Goal: Task Accomplishment & Management: Complete application form

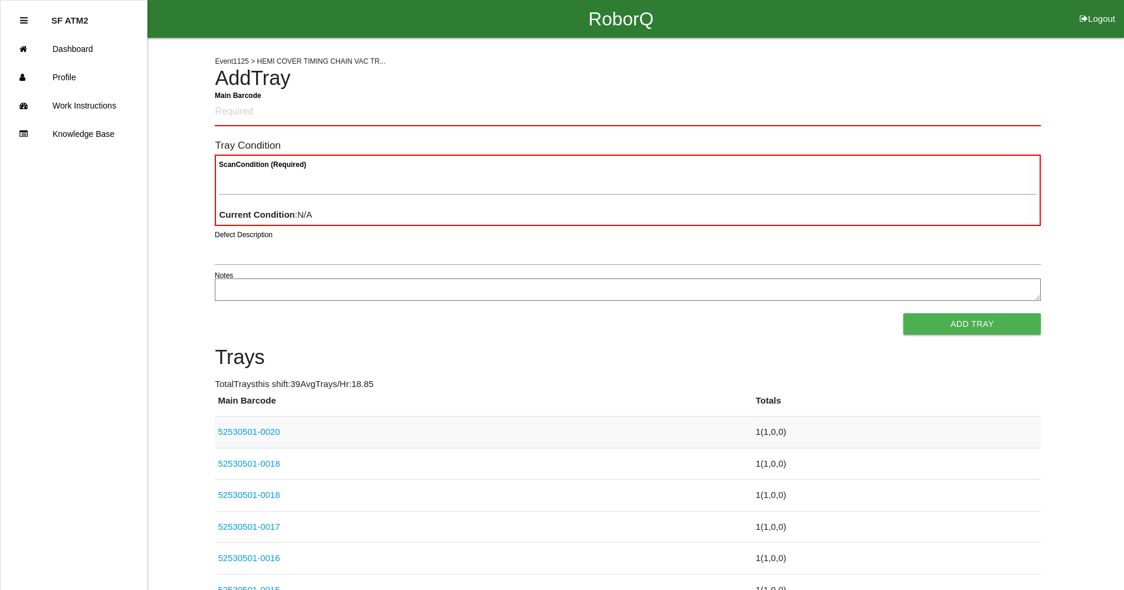
click at [244, 433] on link "52530501-0020" at bounding box center [249, 431] width 62 height 10
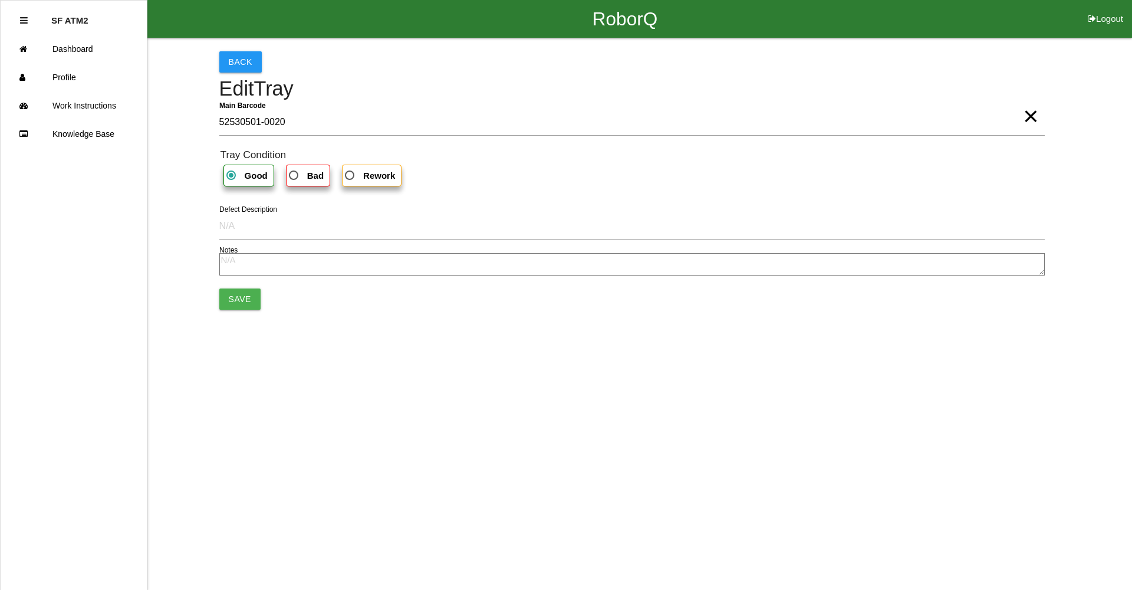
click at [307, 180] on b "Bad" at bounding box center [315, 175] width 17 height 10
click at [294, 176] on input "Bad" at bounding box center [291, 172] width 8 height 8
radio input "true"
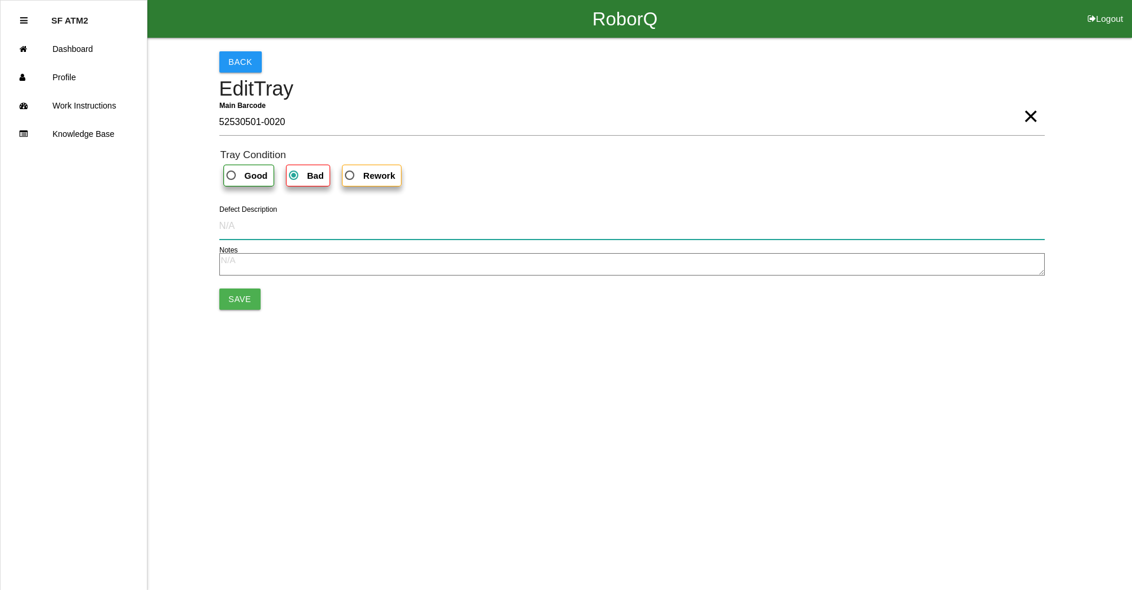
click at [265, 232] on input "Defect Description" at bounding box center [632, 225] width 826 height 27
type input "cut into part"
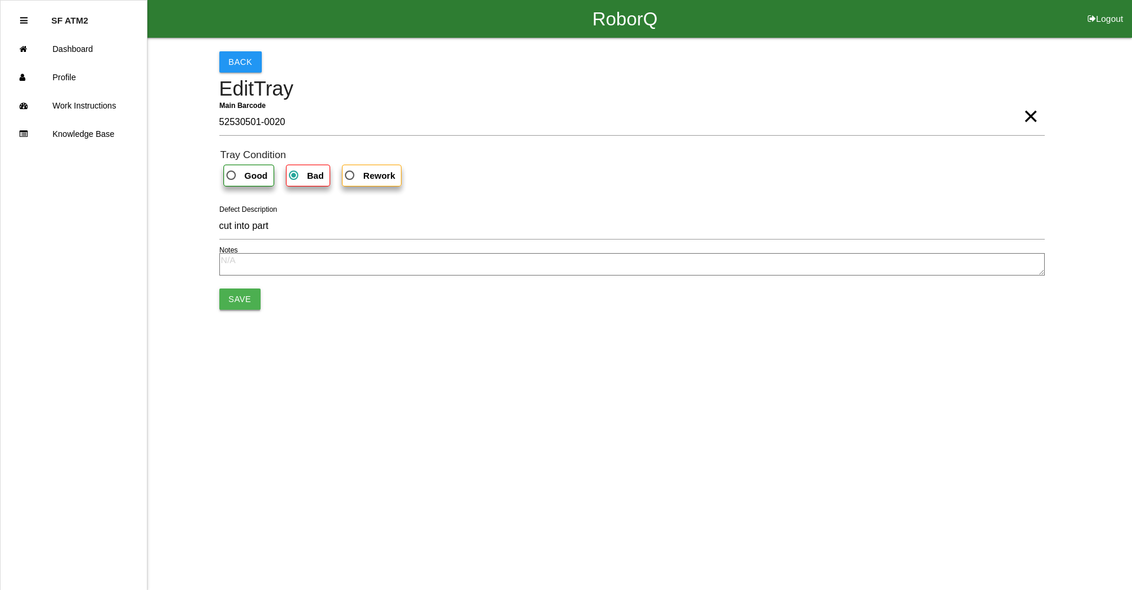
click at [228, 298] on button "Save" at bounding box center [239, 298] width 41 height 21
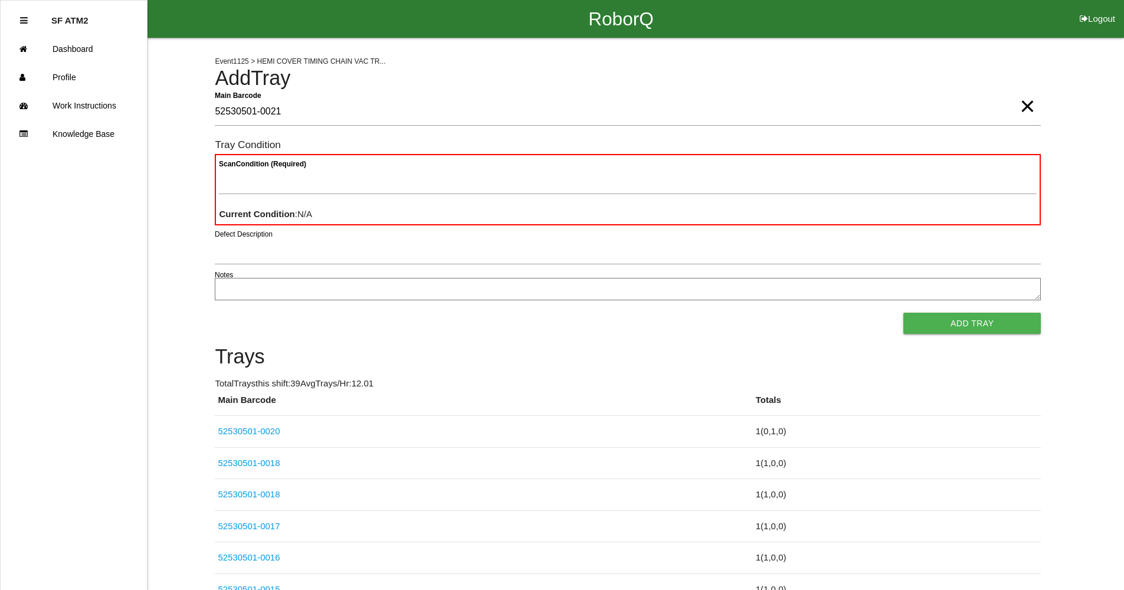
type Barcode "52530501-0021"
type Condition "goo"
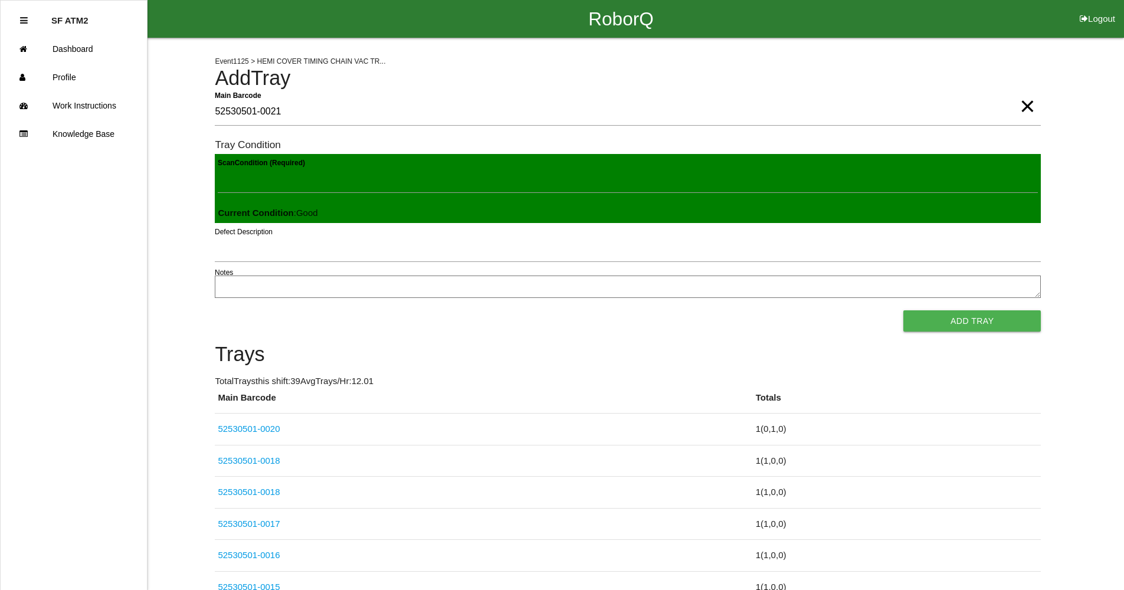
click at [903, 310] on button "Add Tray" at bounding box center [971, 320] width 137 height 21
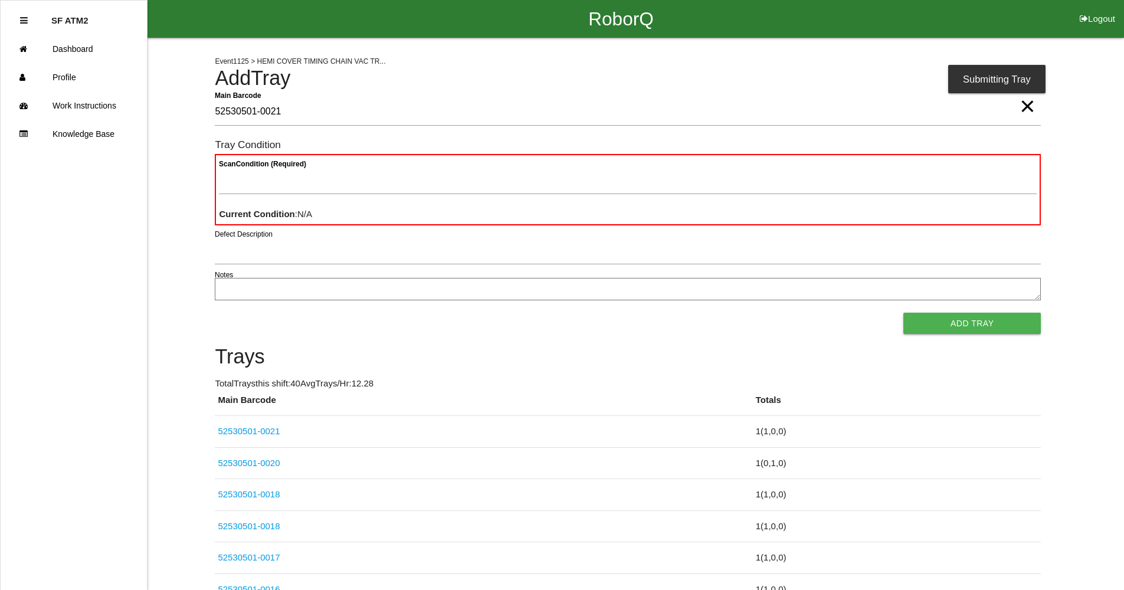
type Barcode "52530501-0021"
type Condition "goo"
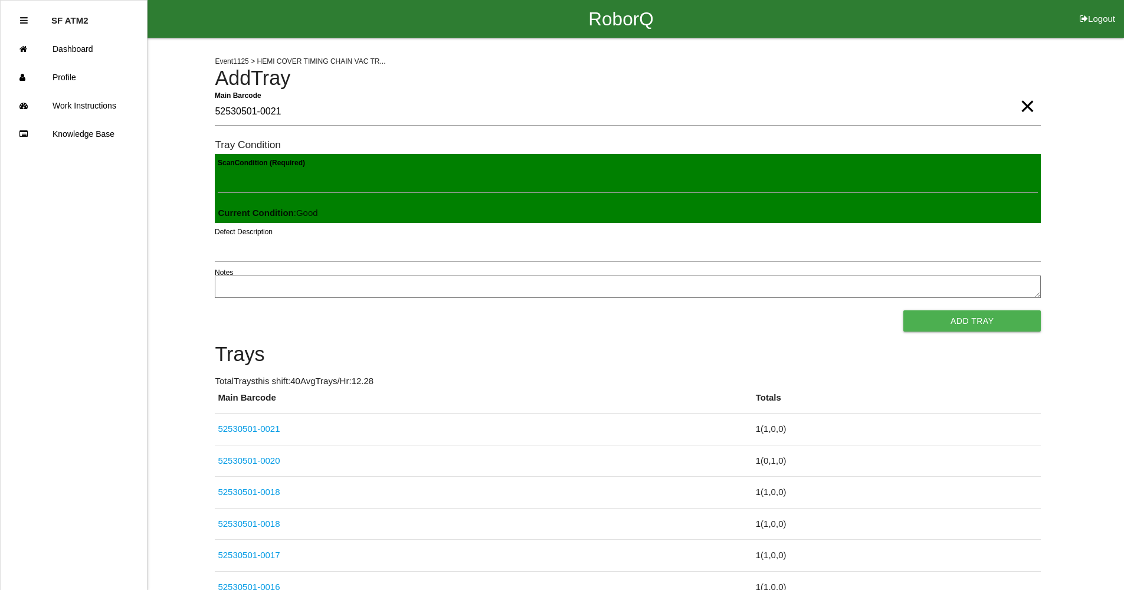
click at [903, 310] on button "Add Tray" at bounding box center [971, 320] width 137 height 21
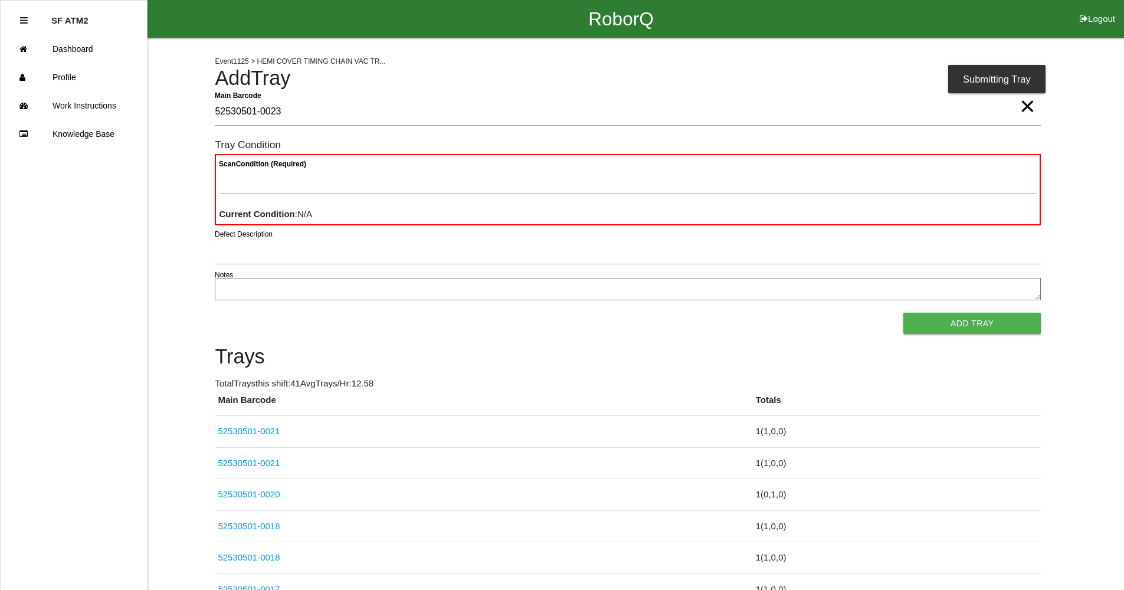
type Barcode "52530501-0023"
type Condition "goo"
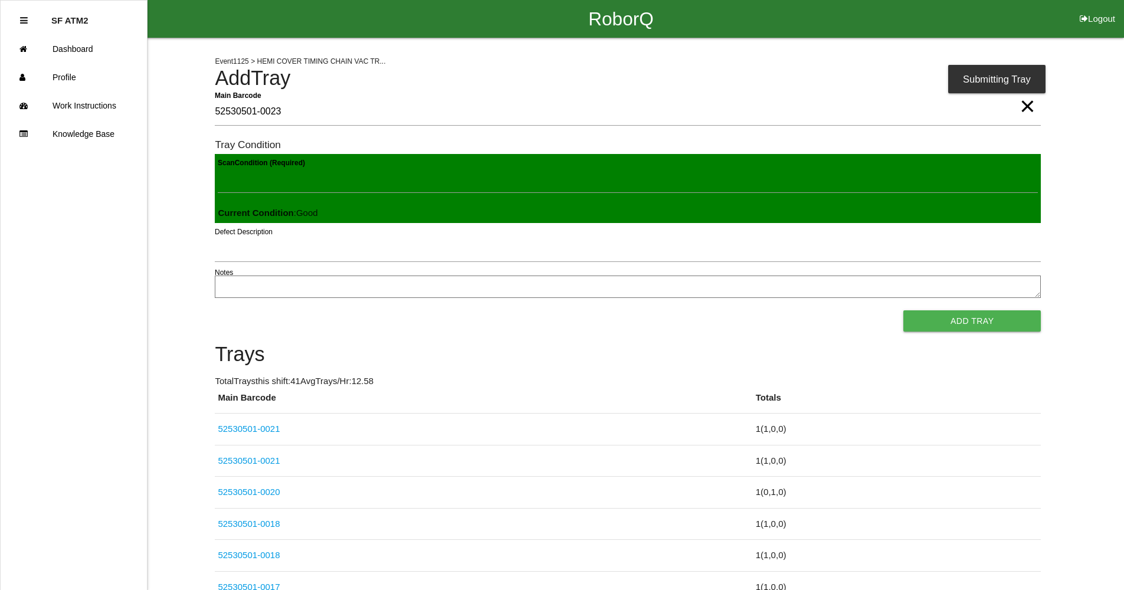
click at [903, 310] on button "Add Tray" at bounding box center [971, 320] width 137 height 21
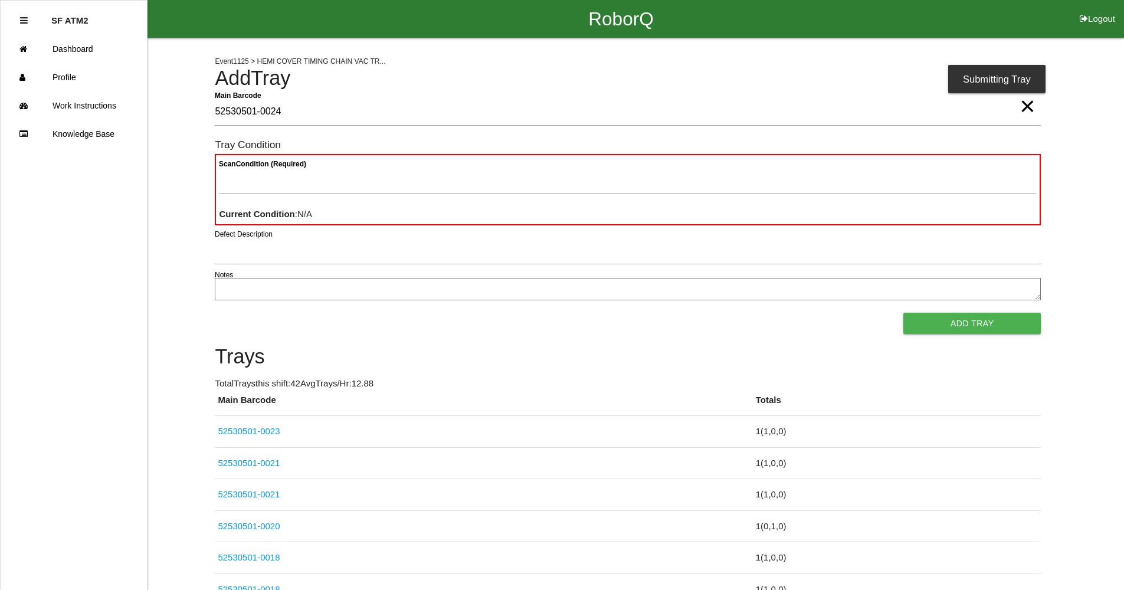
type Barcode "52530501-0024"
type Condition "goo"
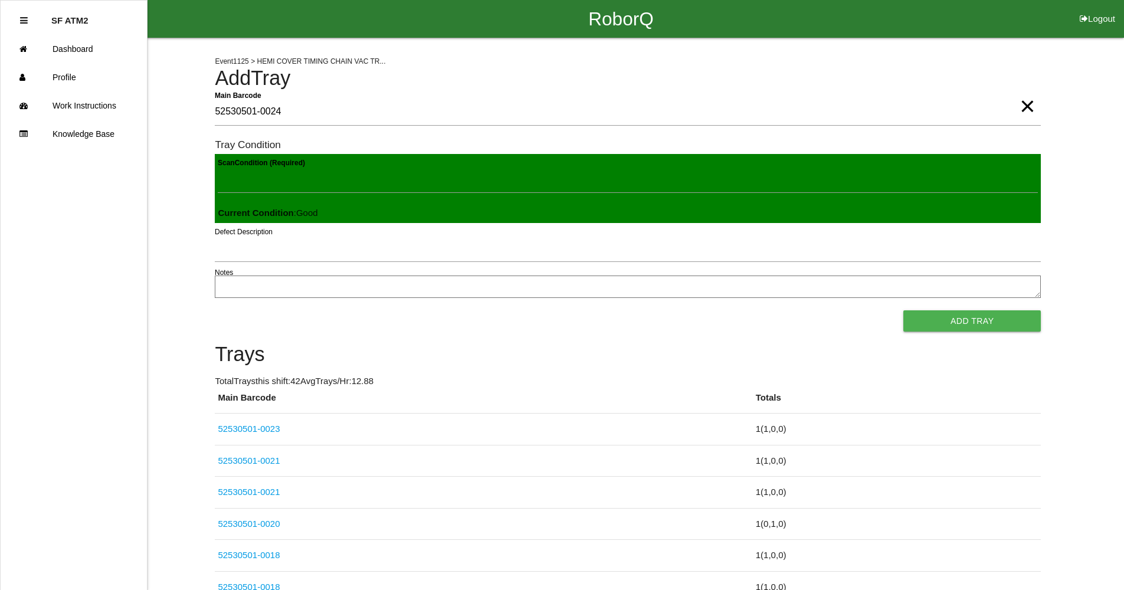
click at [903, 310] on button "Add Tray" at bounding box center [971, 320] width 137 height 21
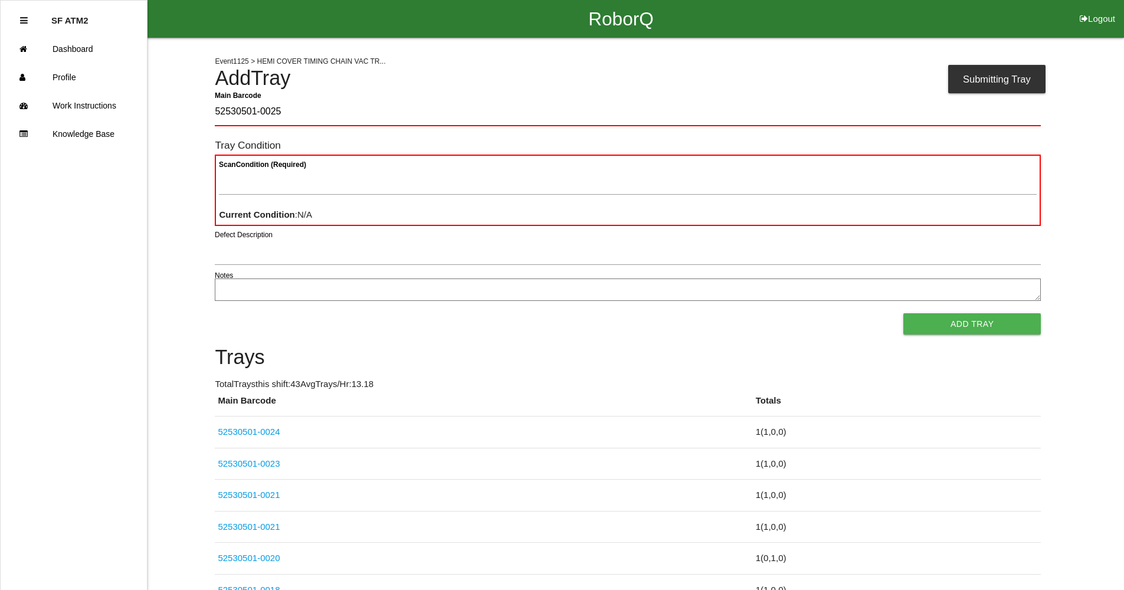
type Barcode "52530501-0025"
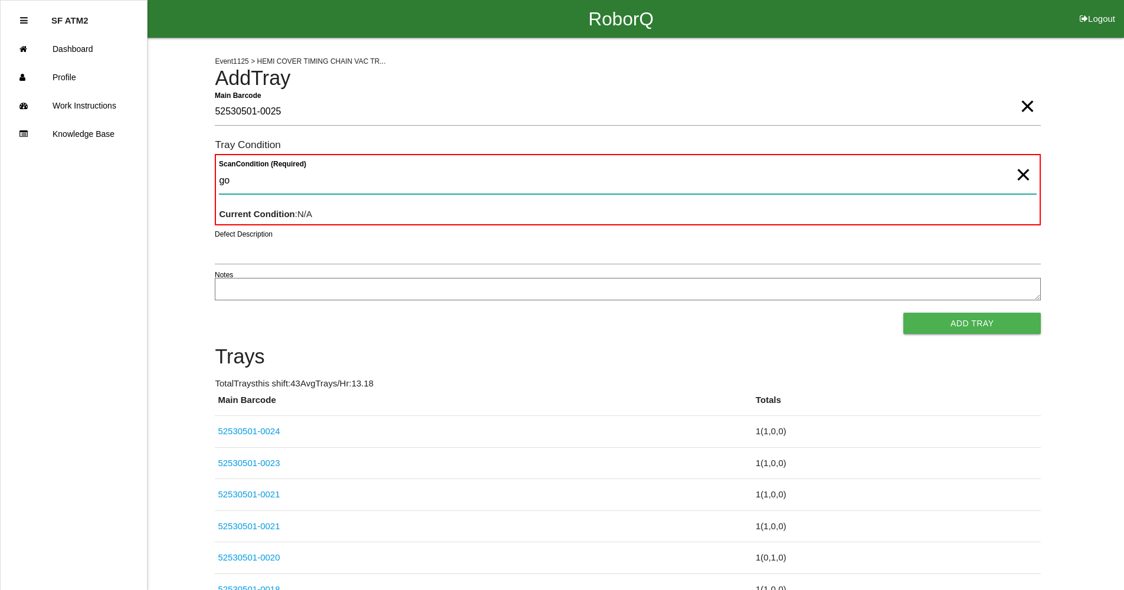
type Condition "goo"
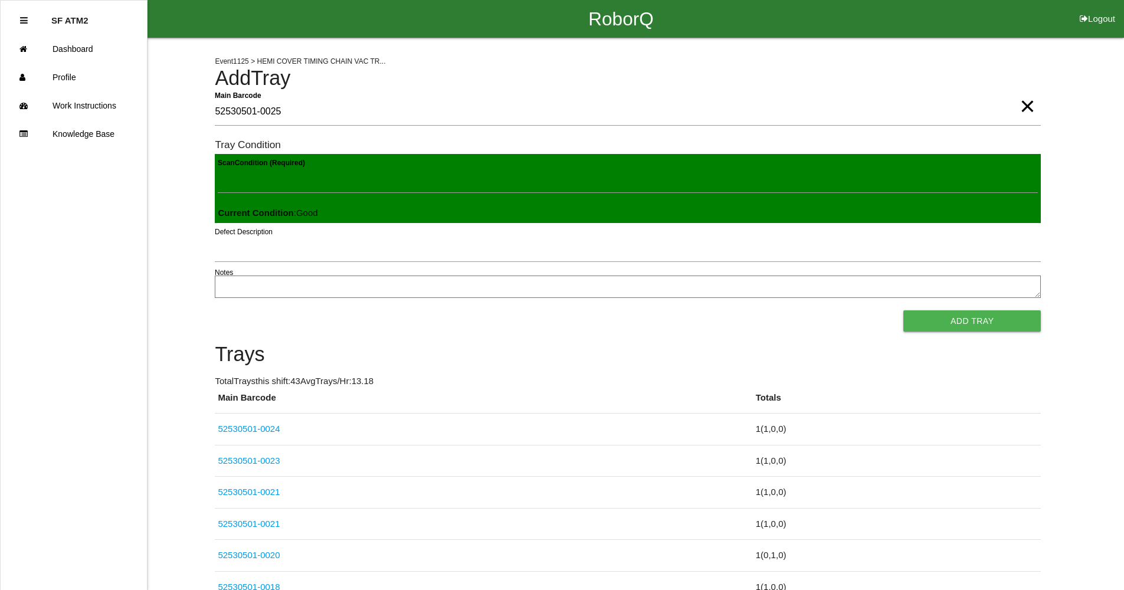
click at [903, 310] on button "Add Tray" at bounding box center [971, 320] width 137 height 21
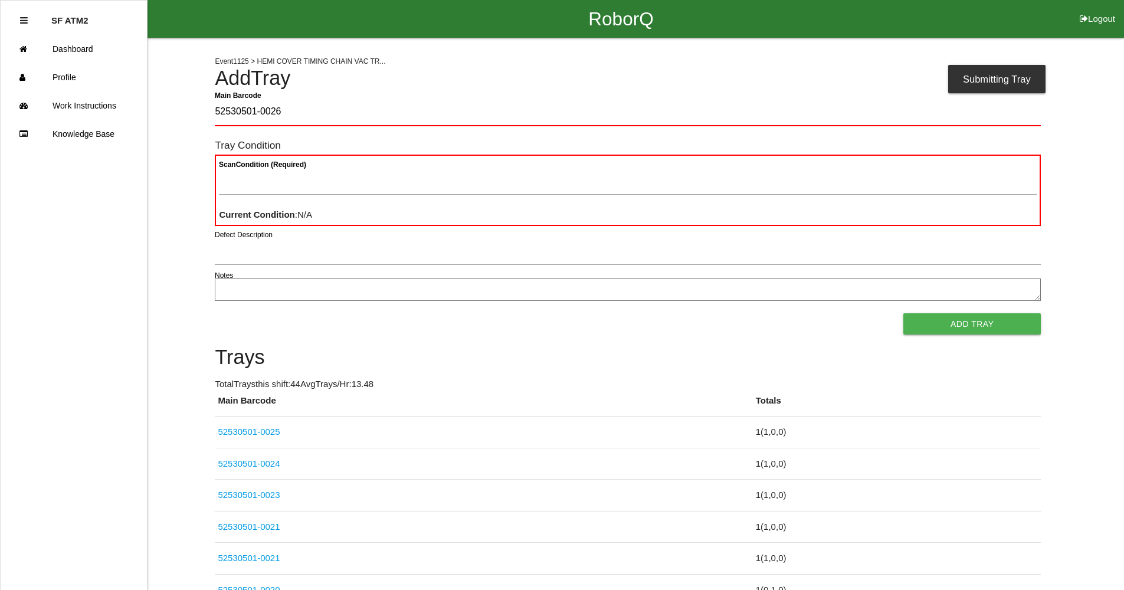
type Barcode "52530501-0026"
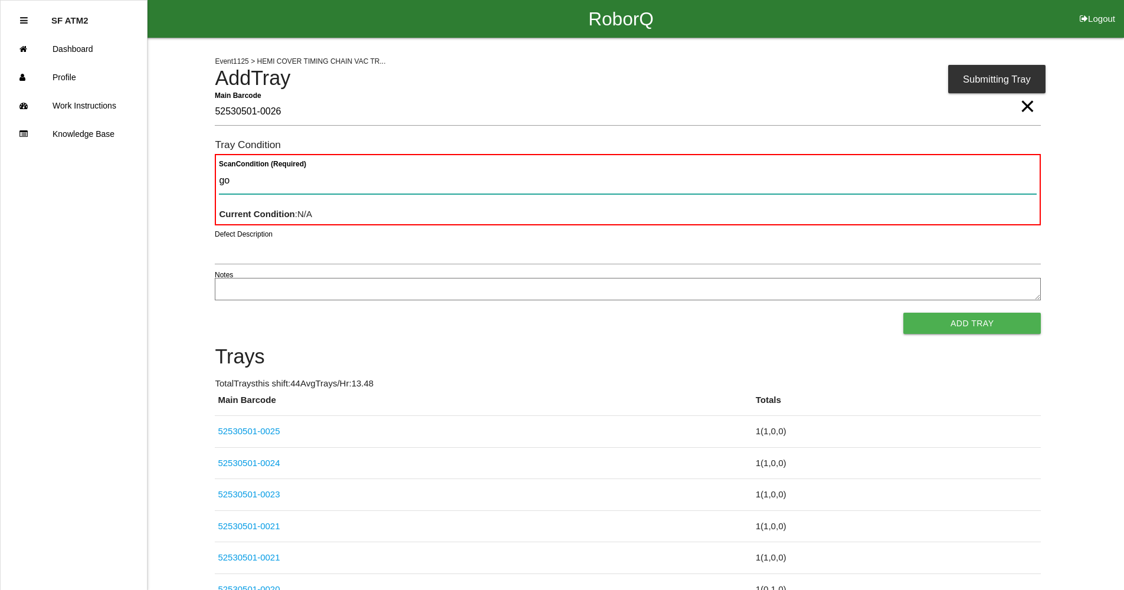
type Condition "goo"
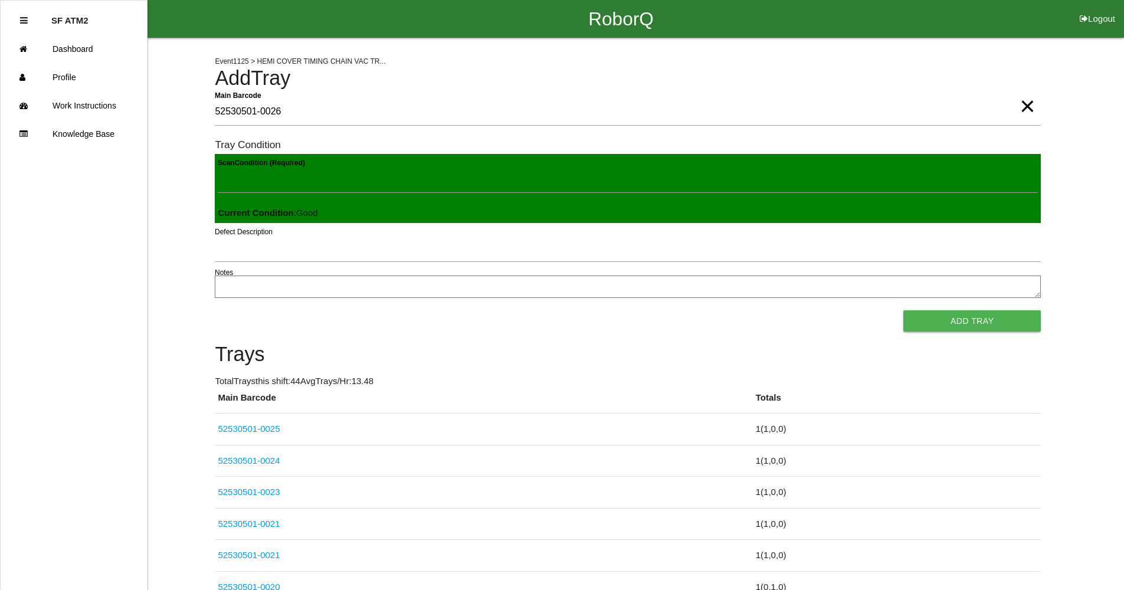
click at [903, 310] on button "Add Tray" at bounding box center [971, 320] width 137 height 21
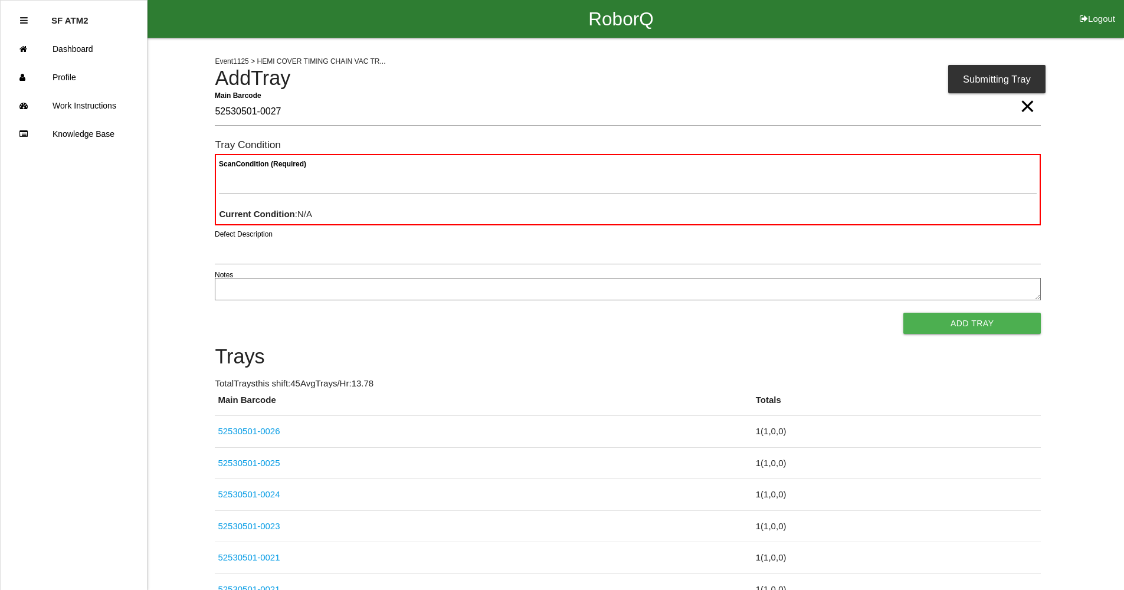
type Barcode "52530501-0027"
type Condition "goo"
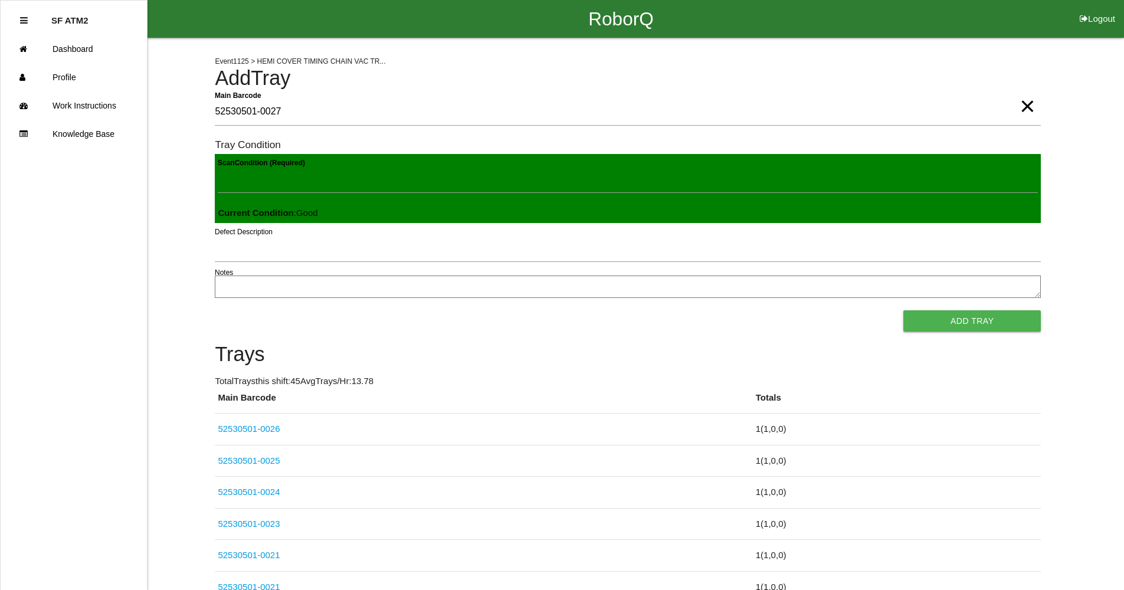
click at [903, 310] on button "Add Tray" at bounding box center [971, 320] width 137 height 21
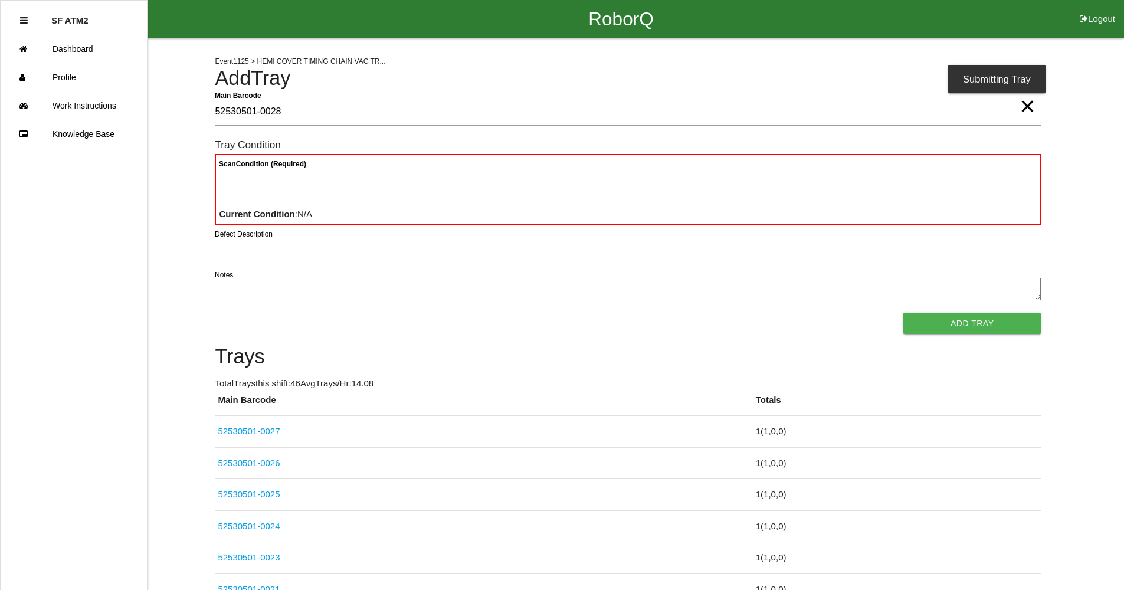
type Barcode "52530501-0028"
type Condition "goo"
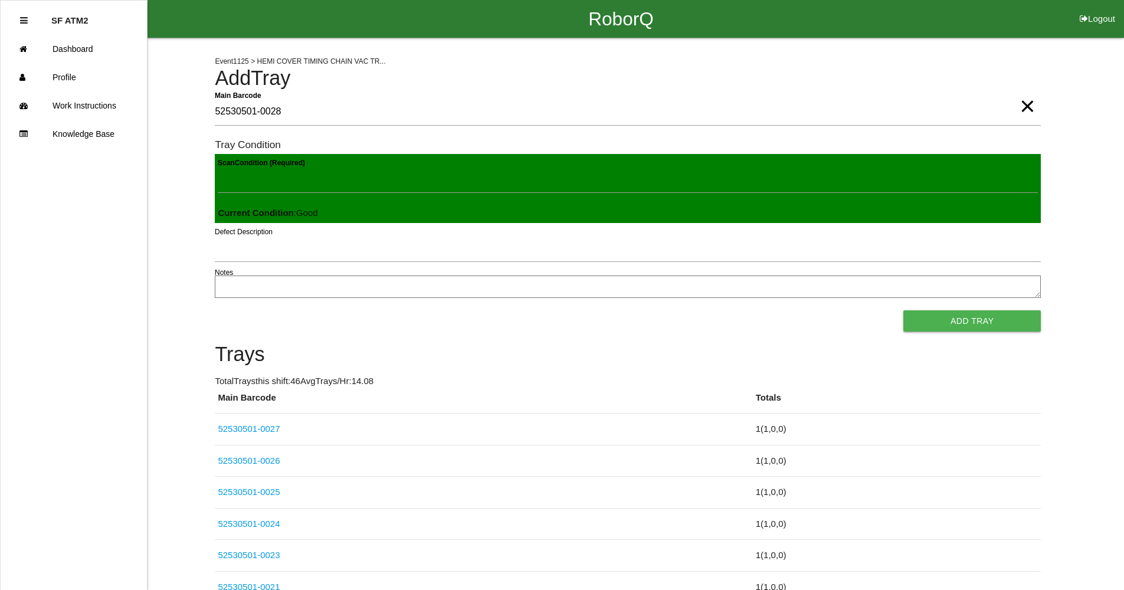
click at [903, 310] on button "Add Tray" at bounding box center [971, 320] width 137 height 21
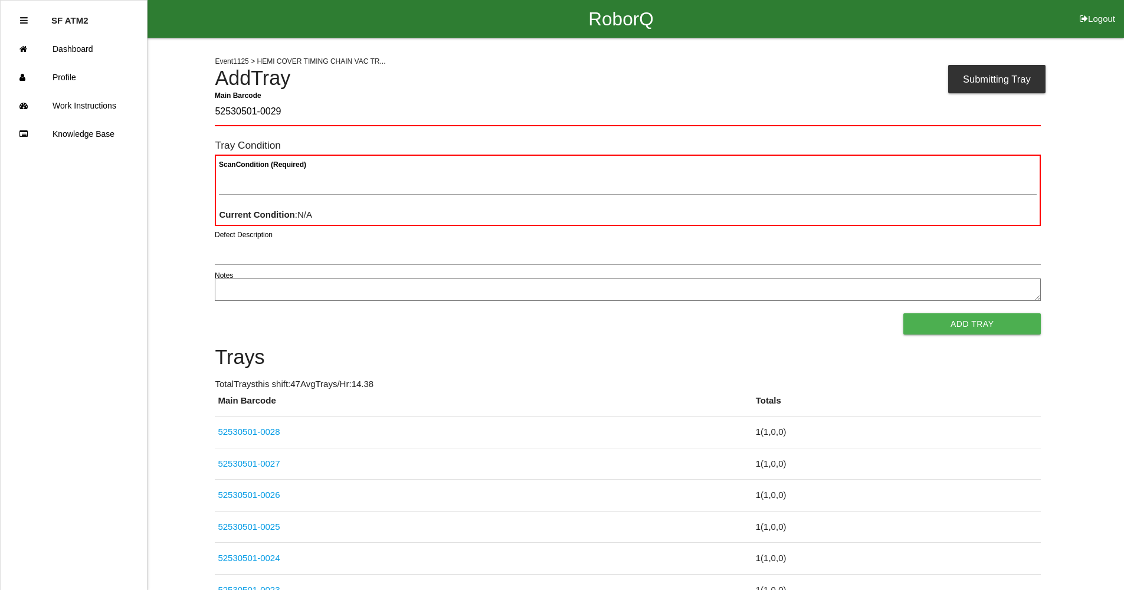
type Barcode "52530501-0029"
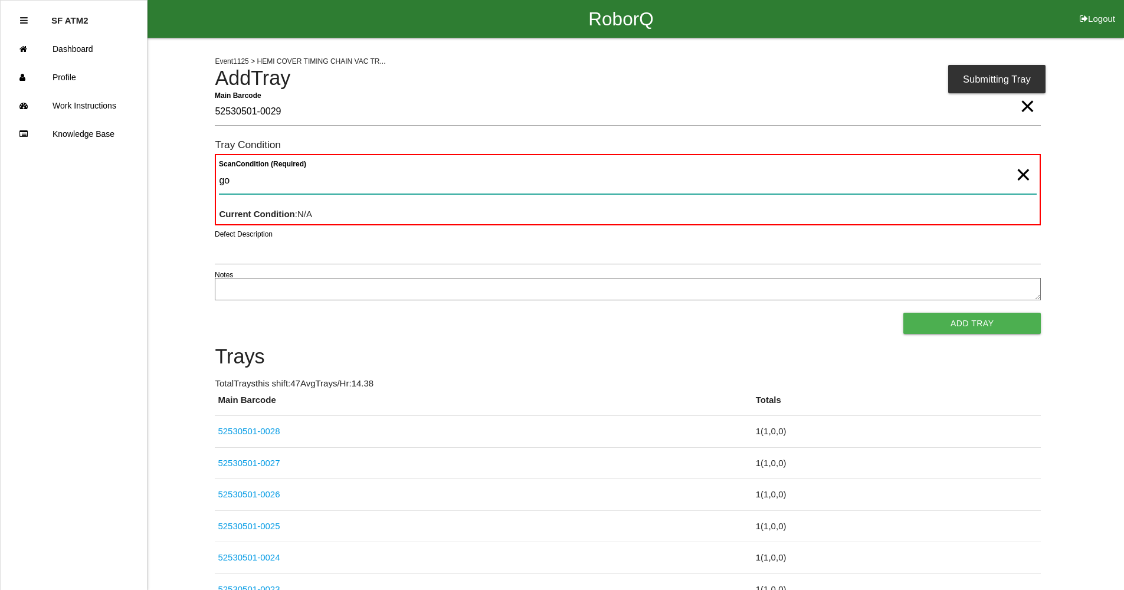
type Condition "goo"
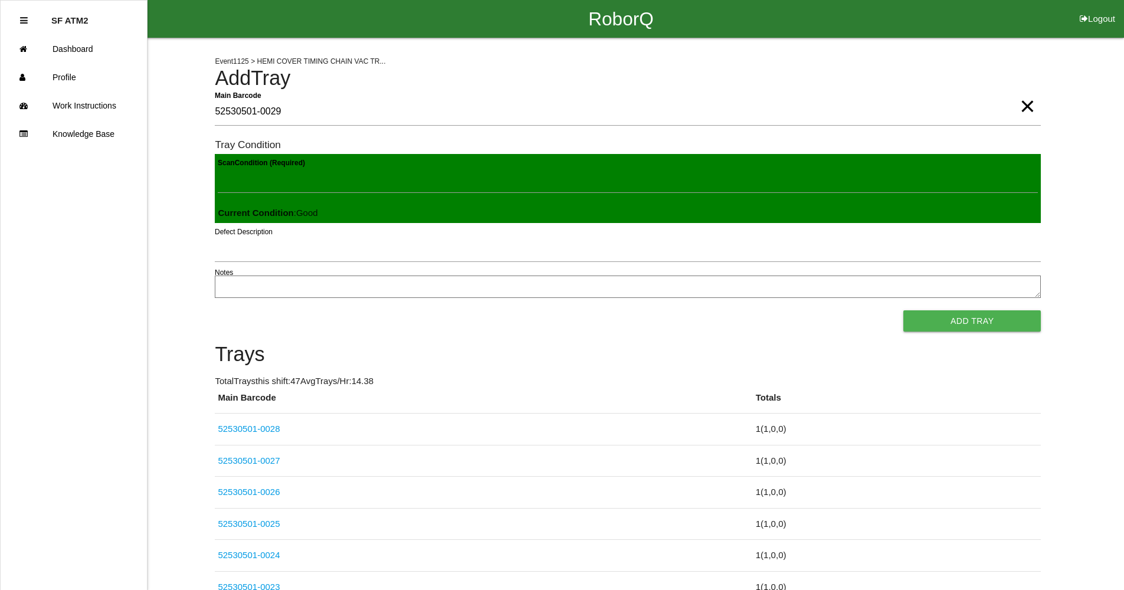
click at [903, 310] on button "Add Tray" at bounding box center [971, 320] width 137 height 21
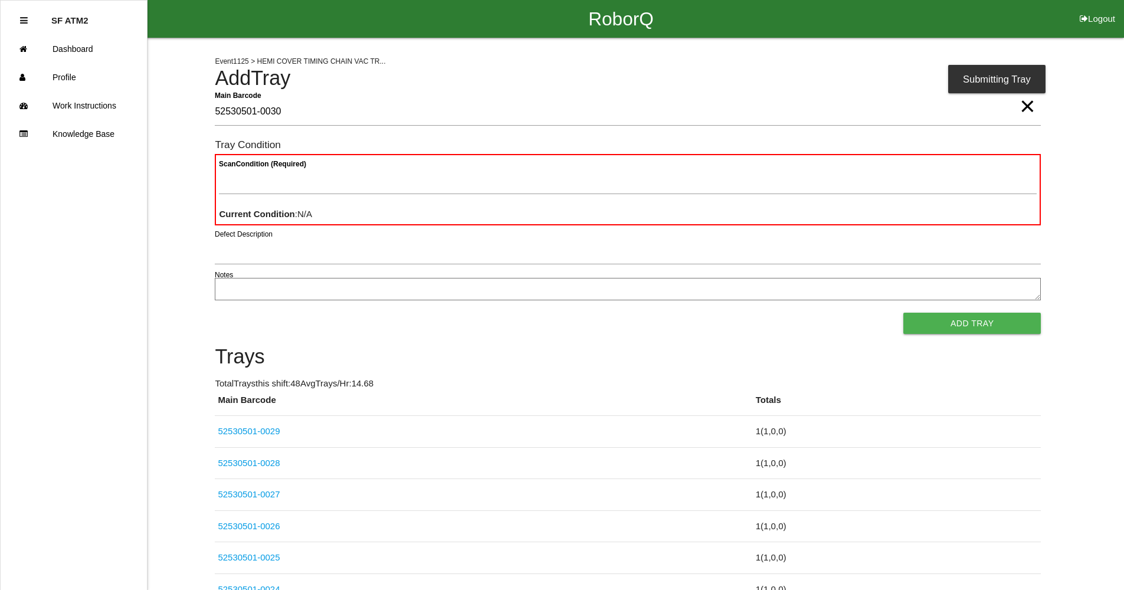
type Barcode "52530501-0030"
type Condition "goo"
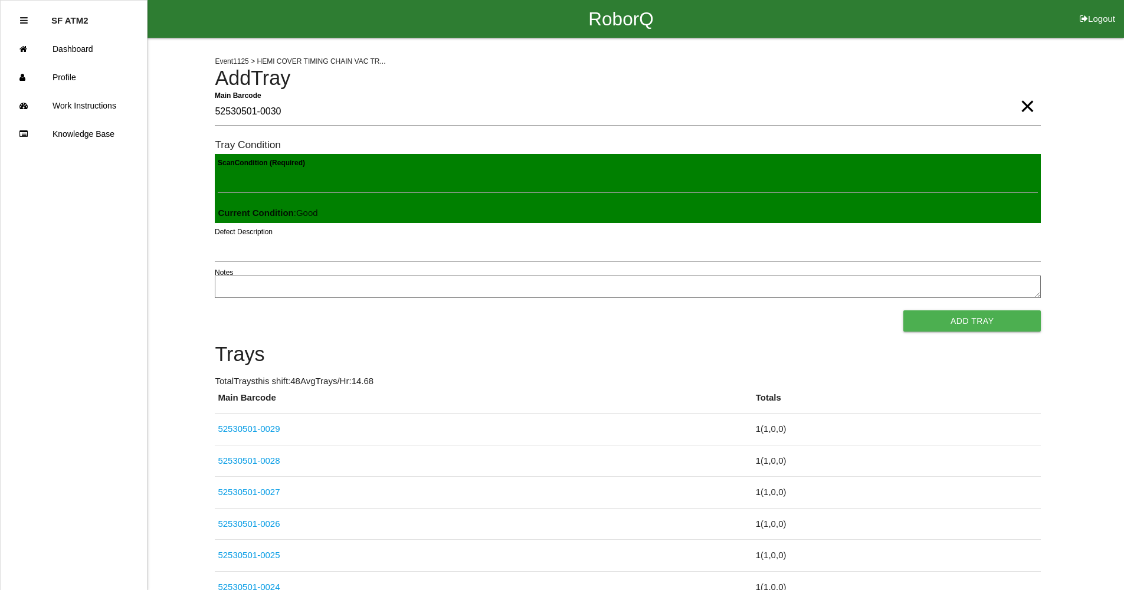
click at [903, 310] on button "Add Tray" at bounding box center [971, 320] width 137 height 21
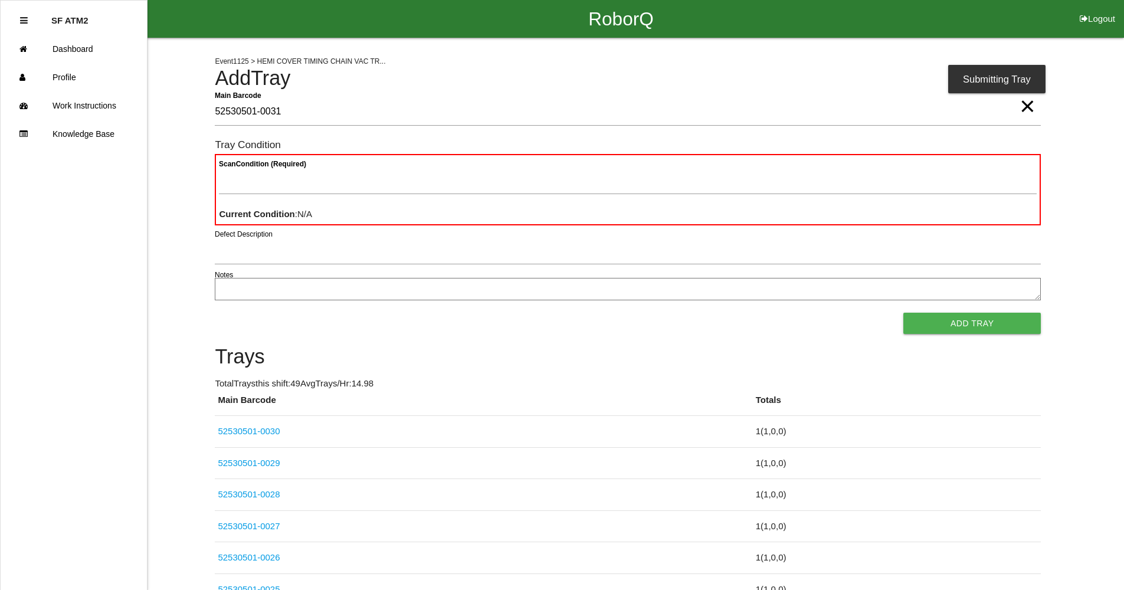
type Barcode "52530501-0031"
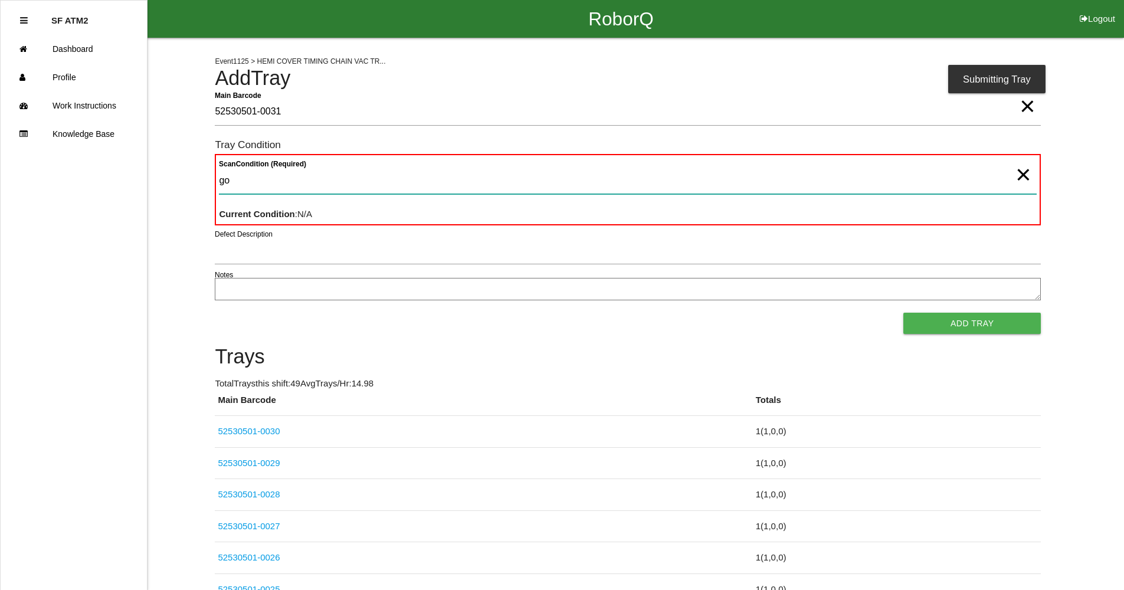
type Condition "goo"
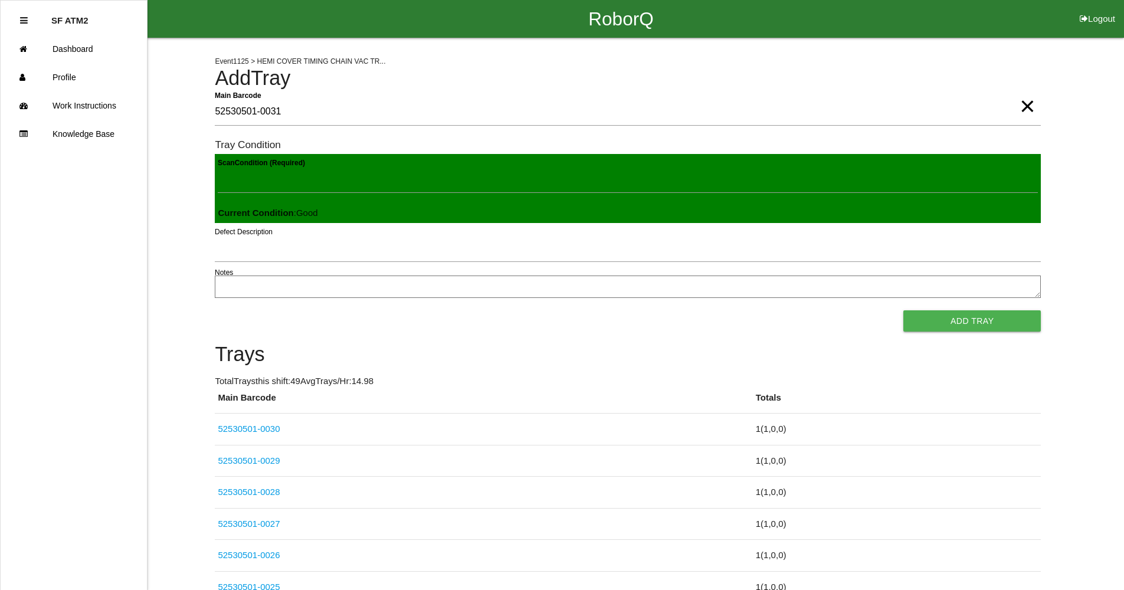
click at [903, 310] on button "Add Tray" at bounding box center [971, 320] width 137 height 21
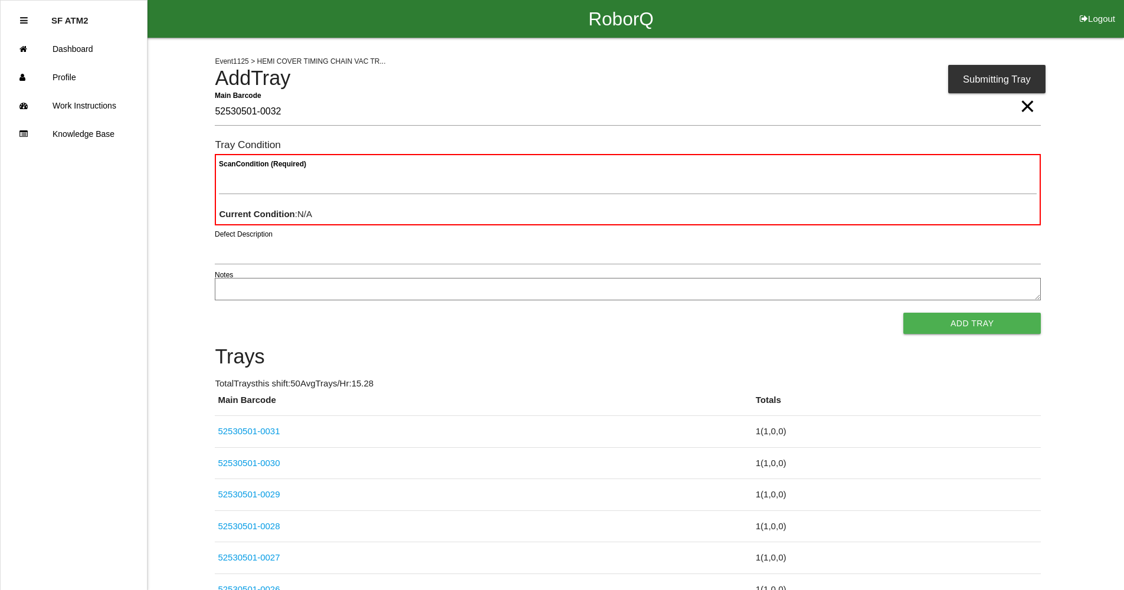
type Barcode "52530501-0032"
type Condition "goo"
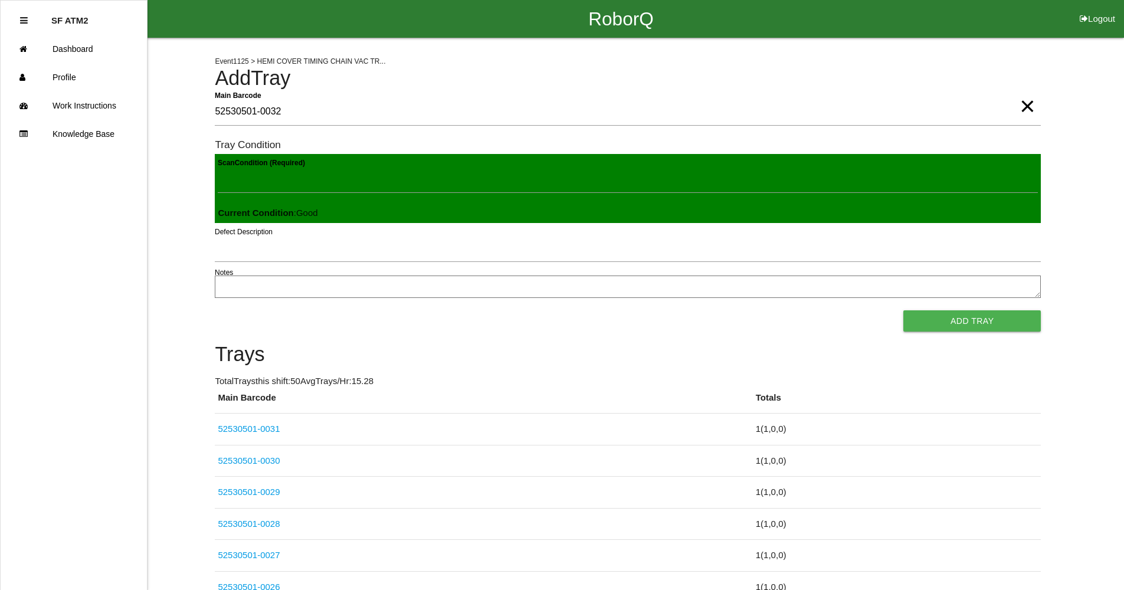
click at [903, 310] on button "Add Tray" at bounding box center [971, 320] width 137 height 21
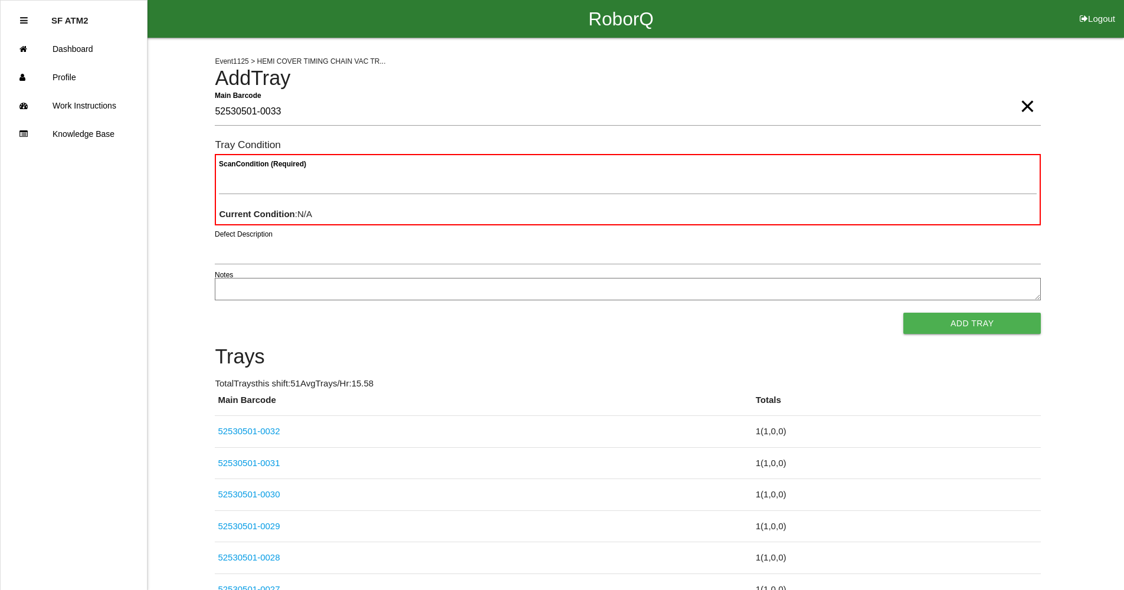
type Barcode "52530501-0033"
type Condition "goo"
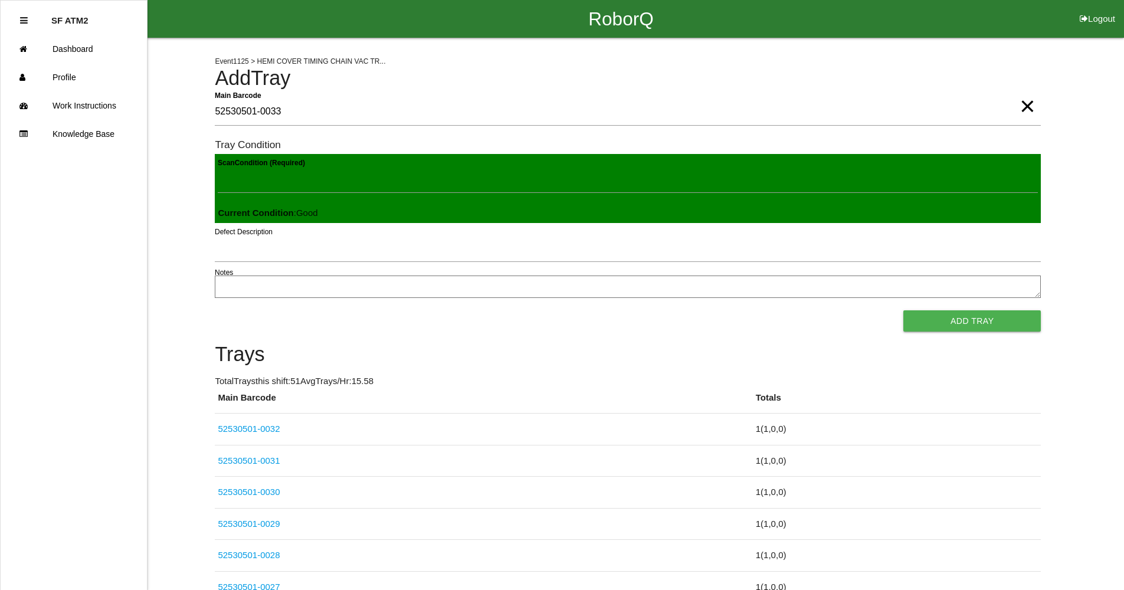
click at [903, 310] on button "Add Tray" at bounding box center [971, 320] width 137 height 21
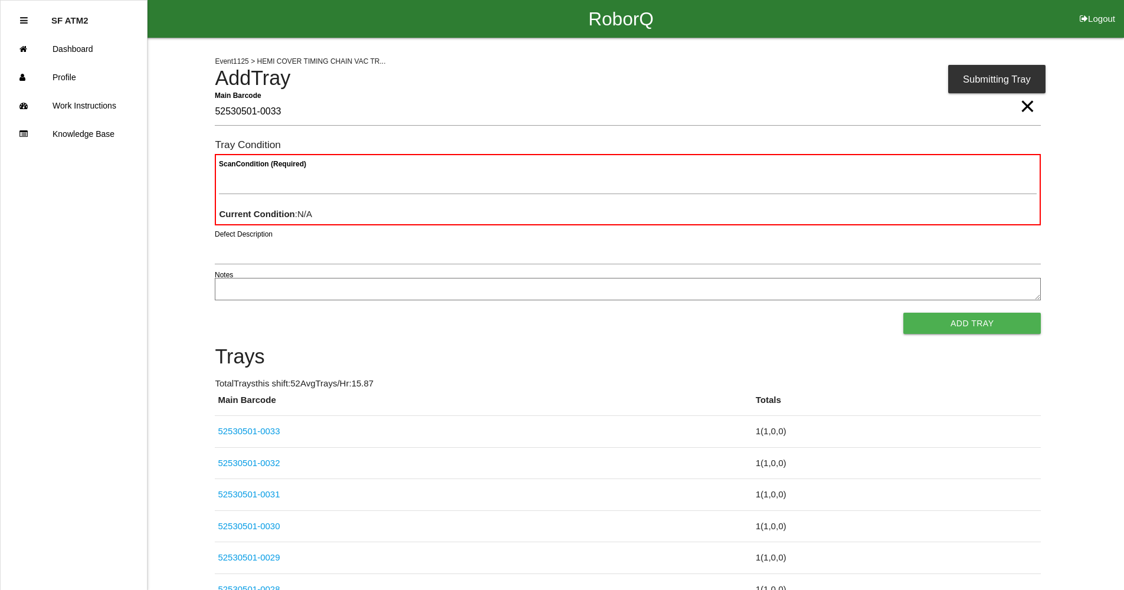
type Barcode "52530501-0033"
type Condition "goo"
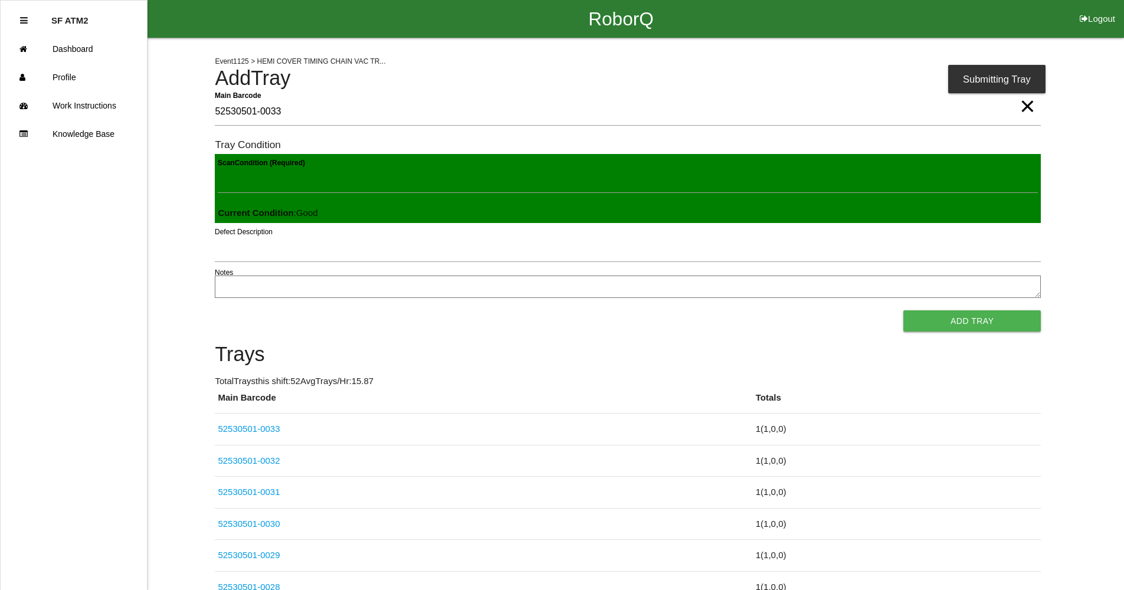
click at [903, 310] on button "Add Tray" at bounding box center [971, 320] width 137 height 21
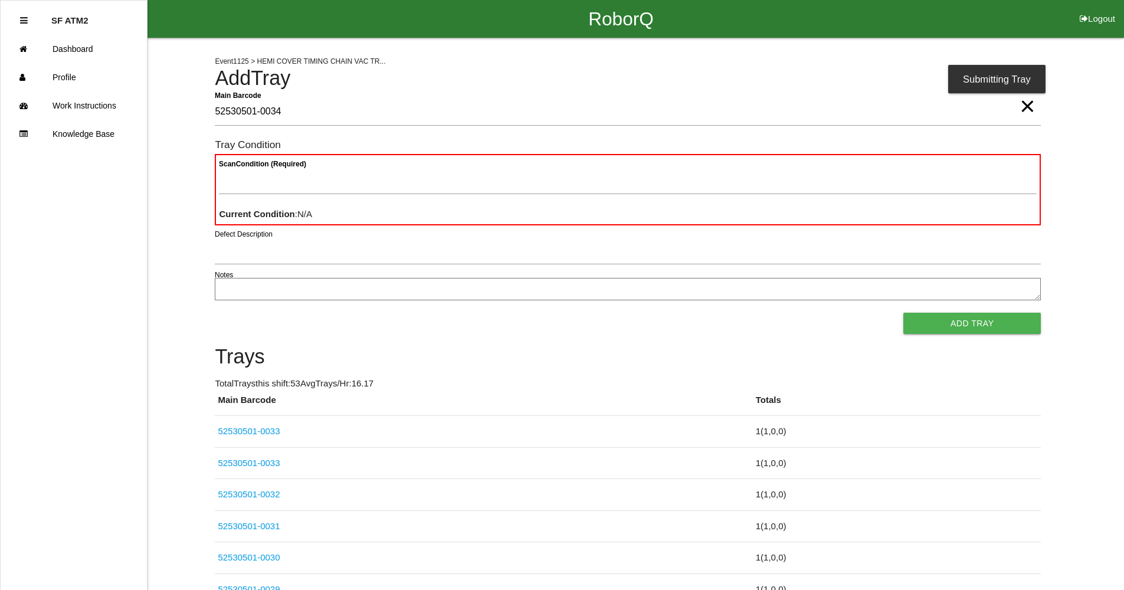
type Barcode "52530501-0034"
type Condition "goo"
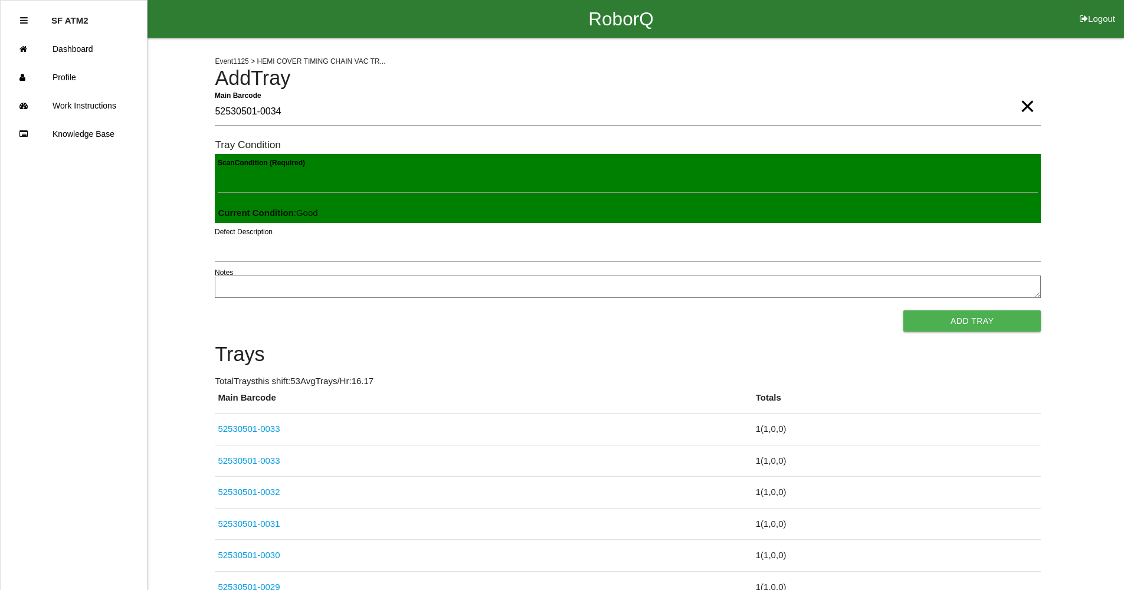
click at [903, 310] on button "Add Tray" at bounding box center [971, 320] width 137 height 21
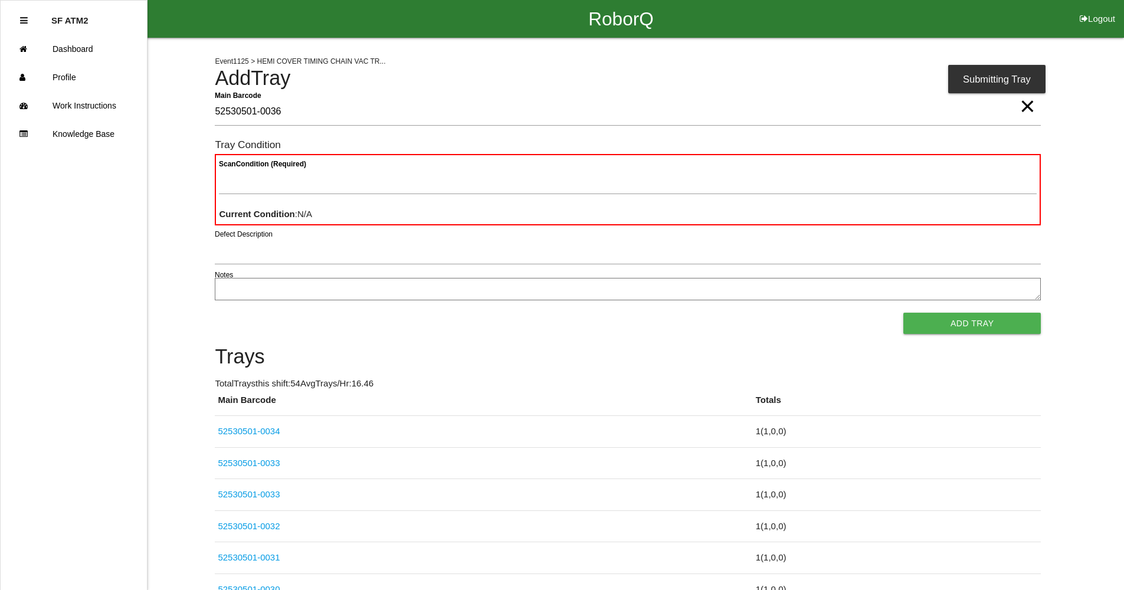
type Barcode "52530501-0036"
type Condition "goo"
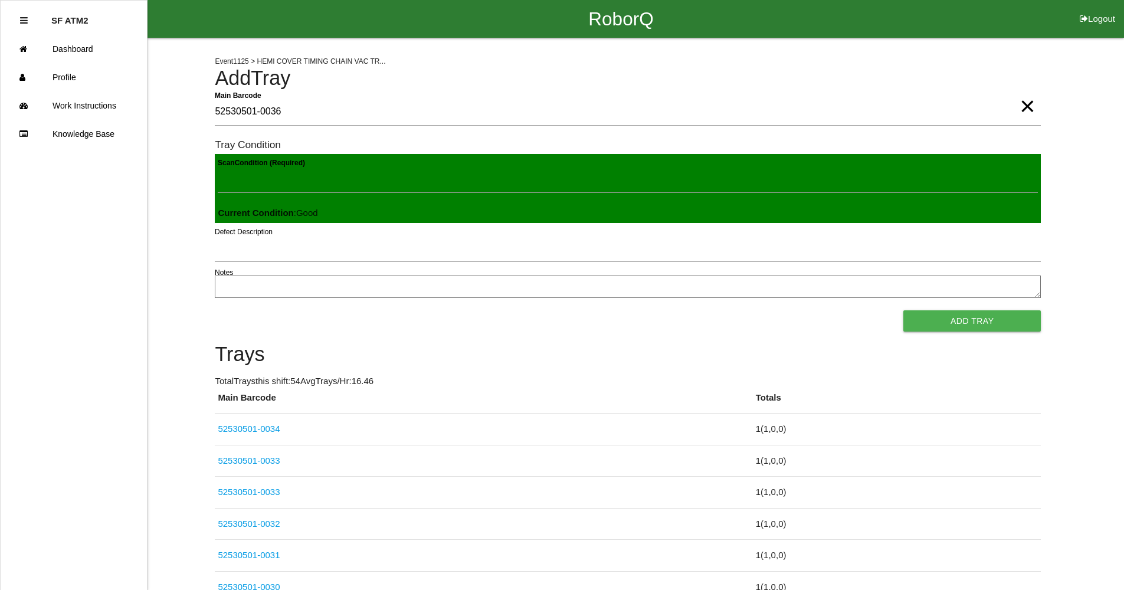
click at [903, 310] on button "Add Tray" at bounding box center [971, 320] width 137 height 21
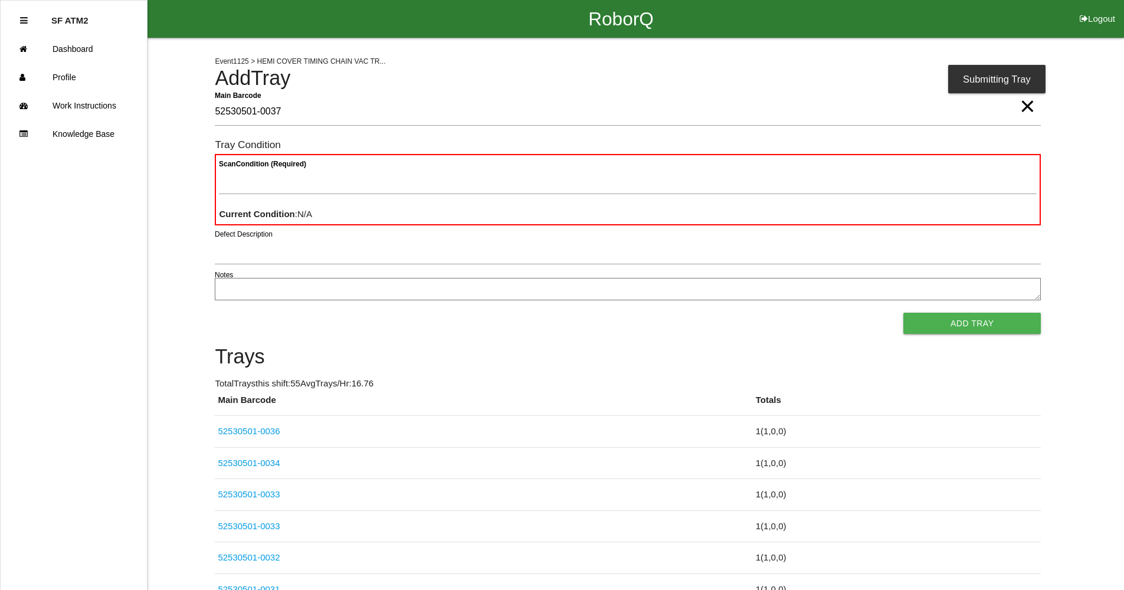
type Barcode "52530501-0037"
type Condition "goo"
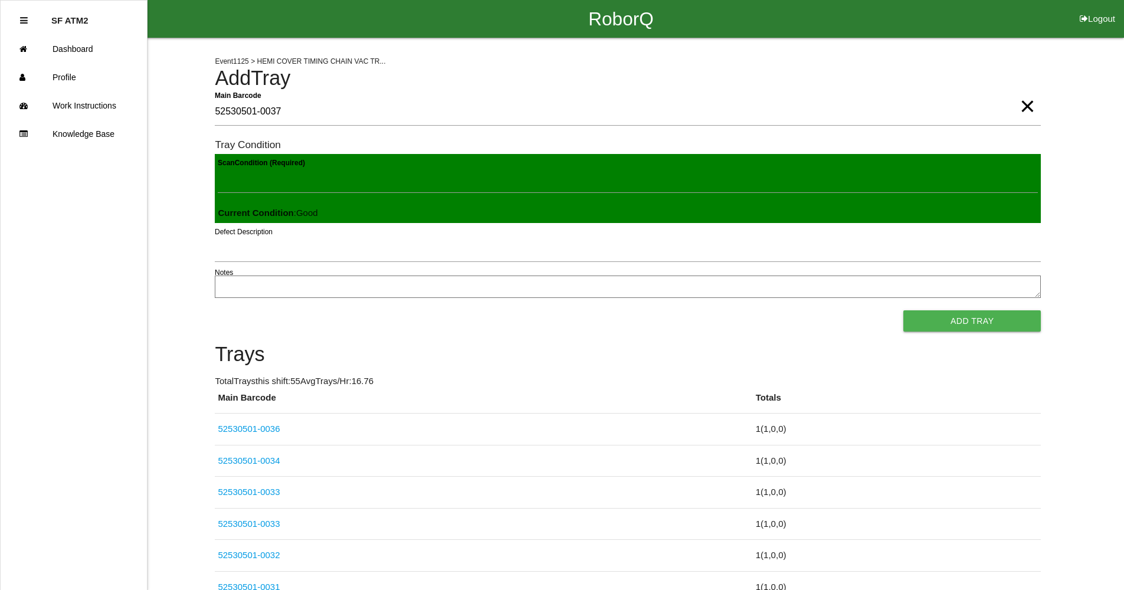
click at [903, 310] on button "Add Tray" at bounding box center [971, 320] width 137 height 21
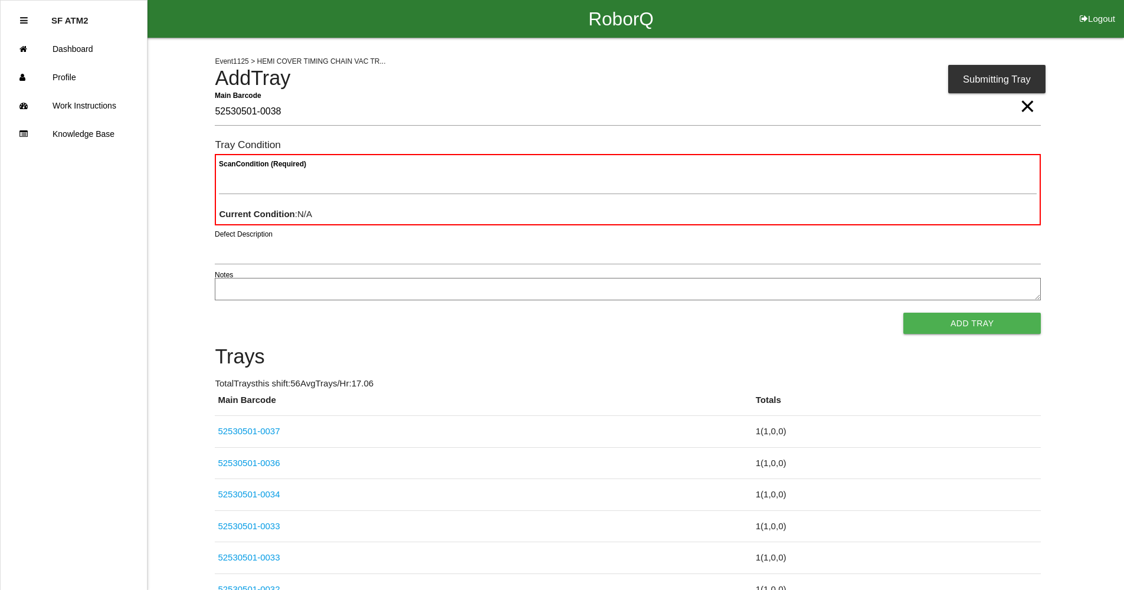
type Barcode "52530501-0038"
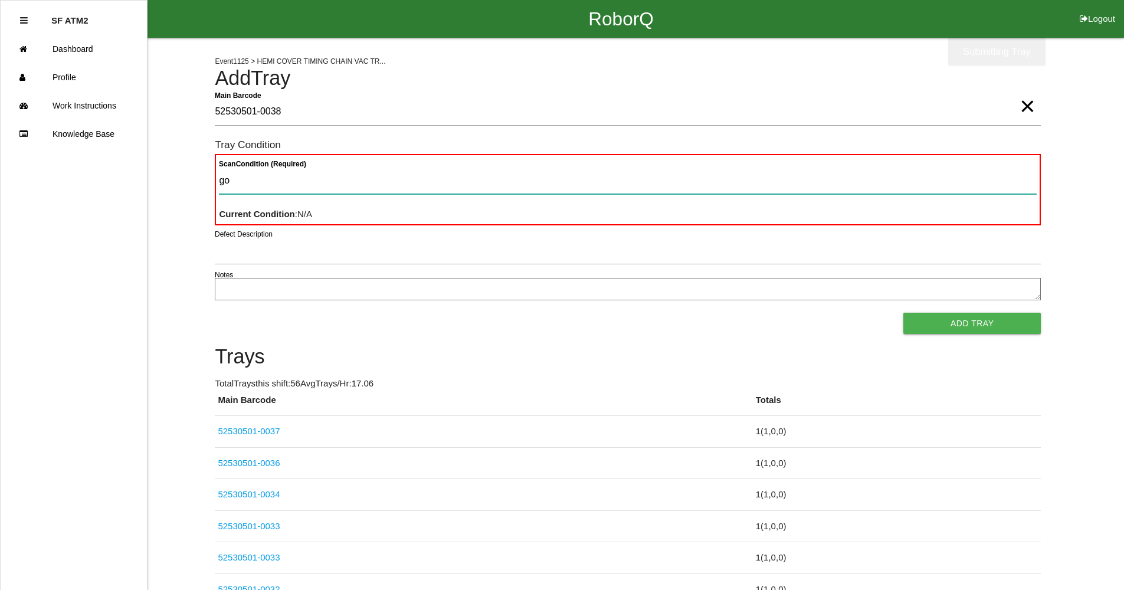
type Condition "goo"
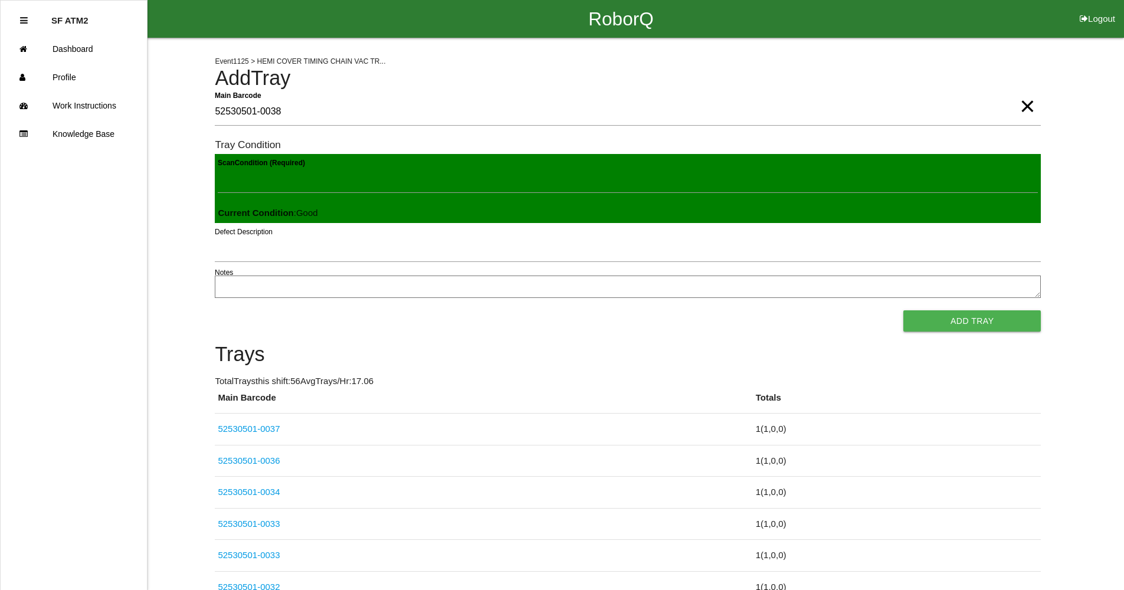
click at [903, 310] on button "Add Tray" at bounding box center [971, 320] width 137 height 21
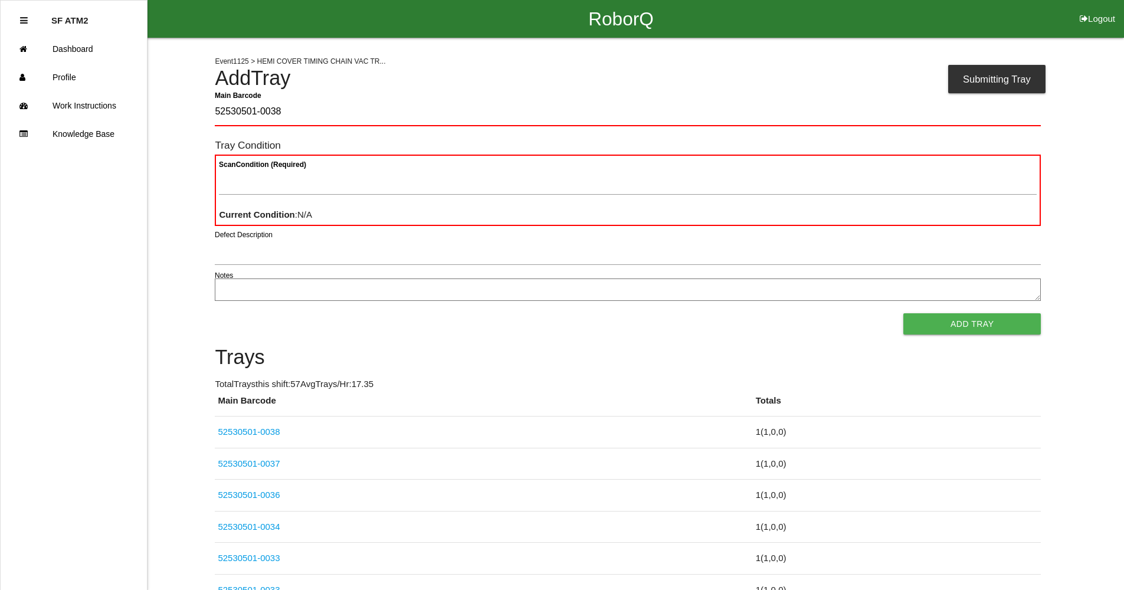
type Barcode "52530501-0038"
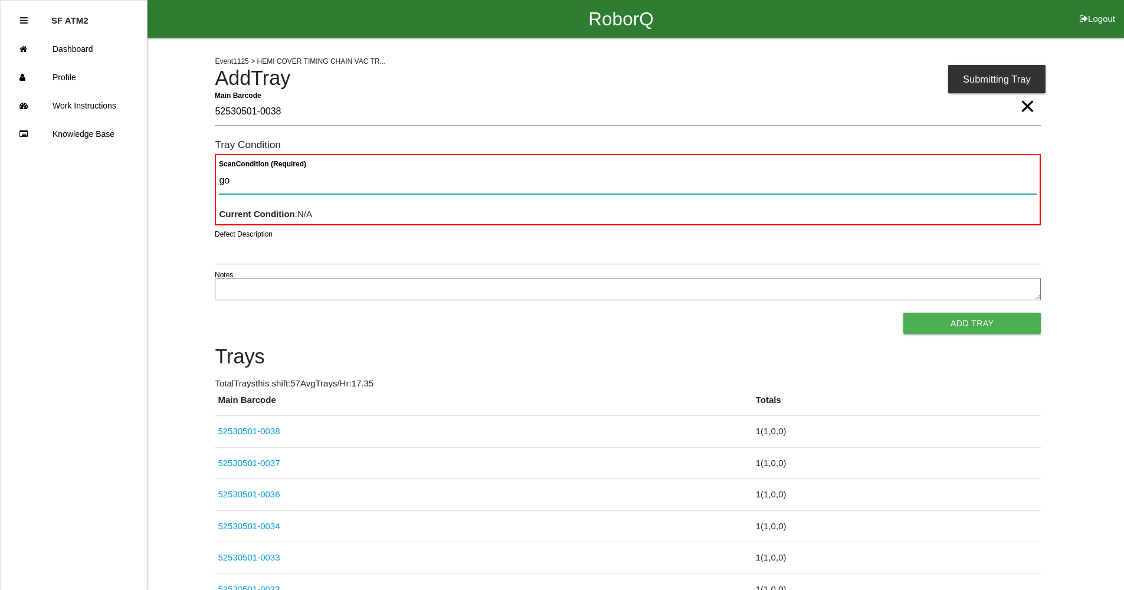
type Condition "goo"
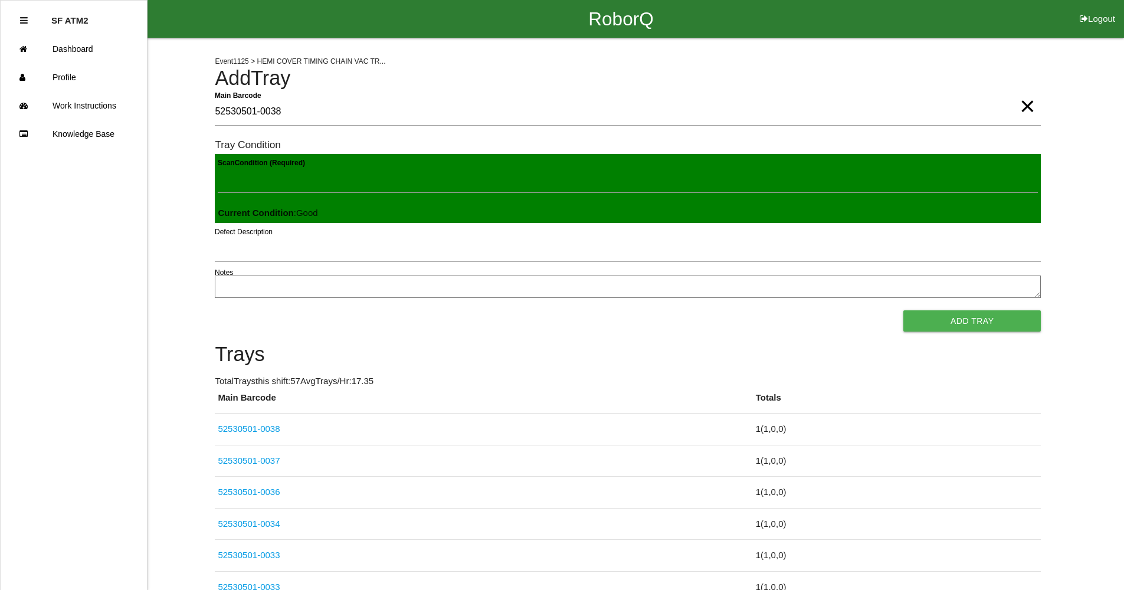
click at [903, 310] on button "Add Tray" at bounding box center [971, 320] width 137 height 21
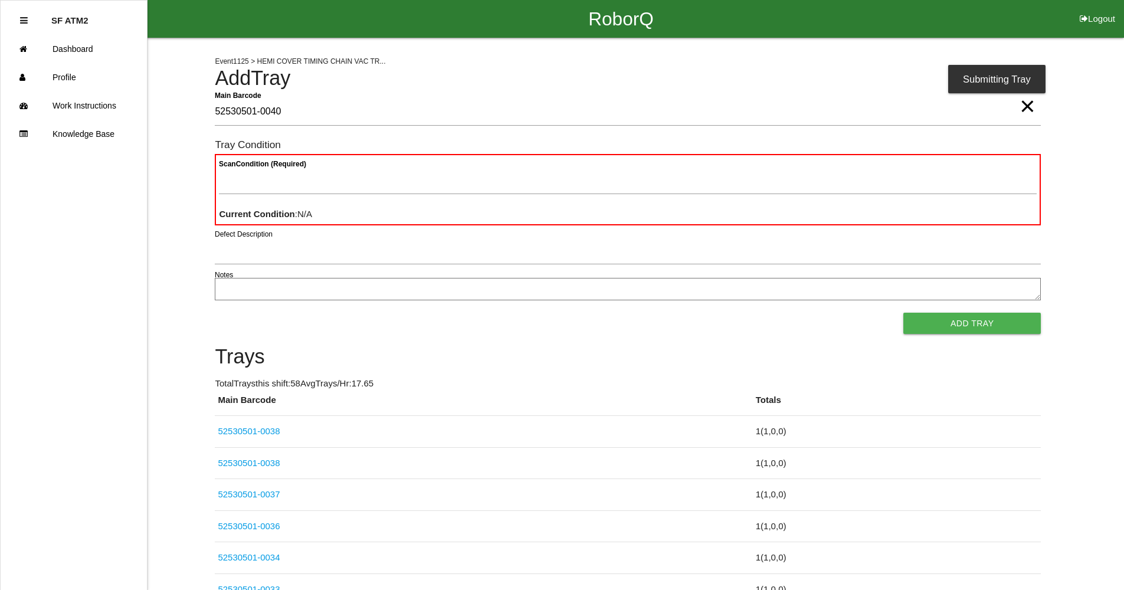
type Barcode "52530501-0040"
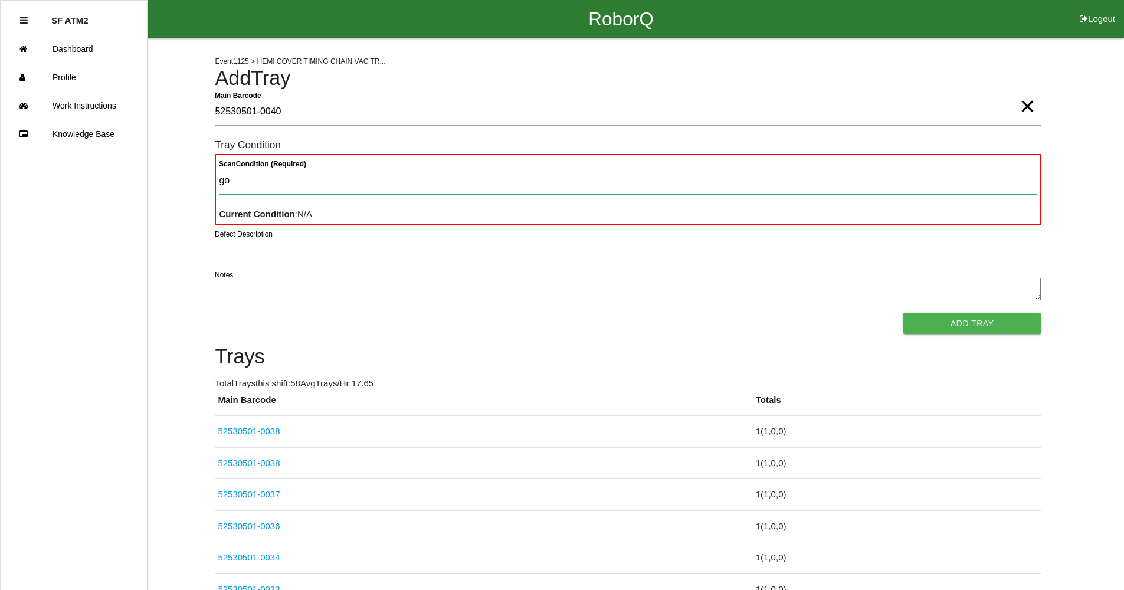
type Condition "goo"
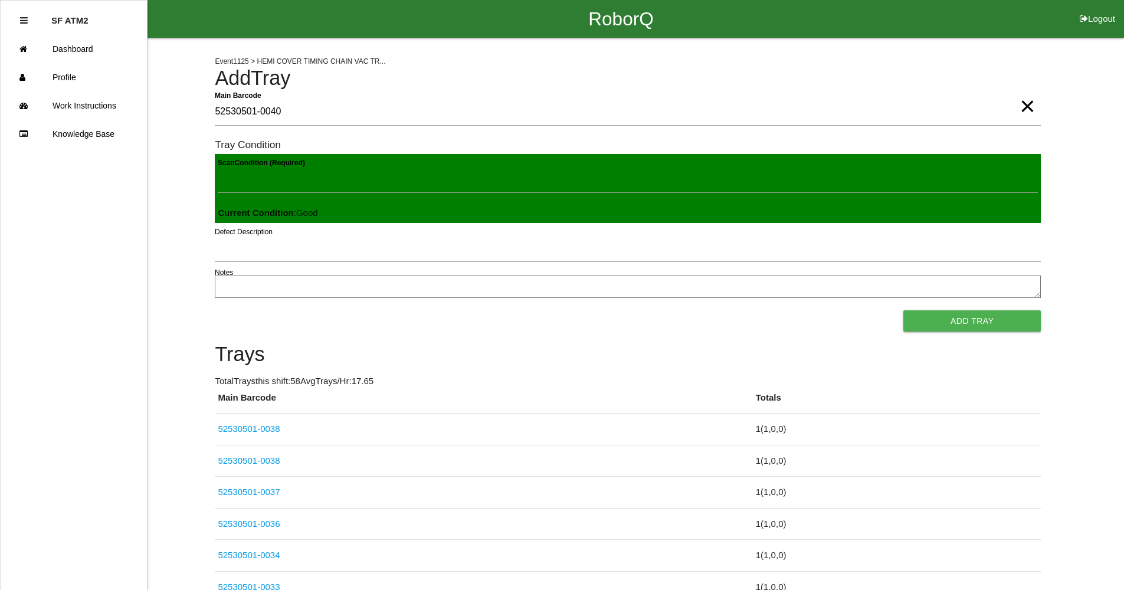
click at [903, 310] on button "Add Tray" at bounding box center [971, 320] width 137 height 21
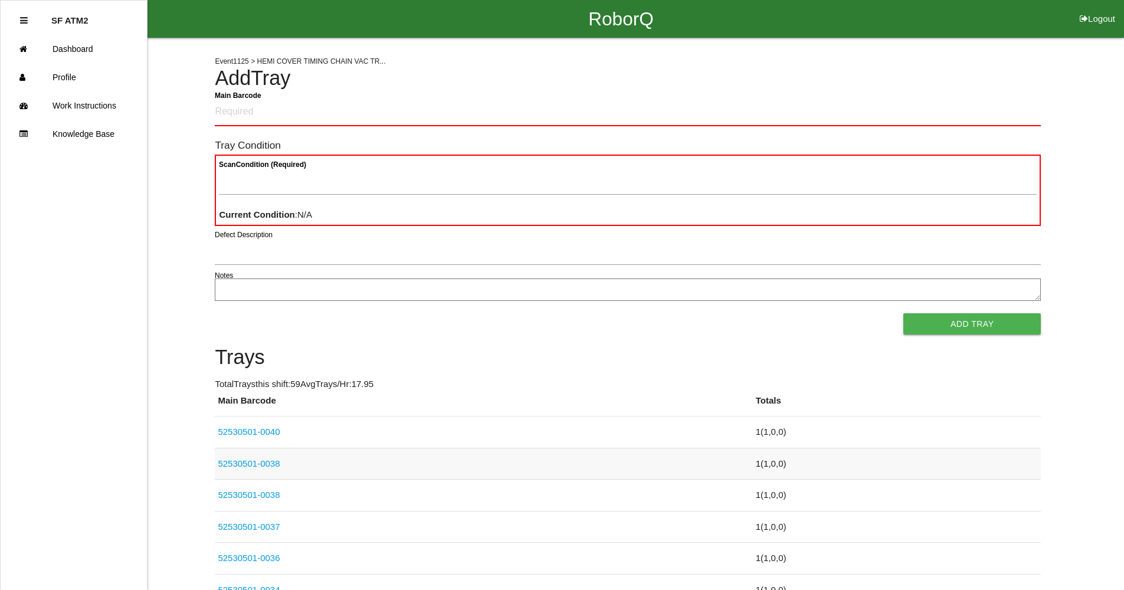
click at [274, 465] on link "52530501-0038" at bounding box center [249, 463] width 62 height 10
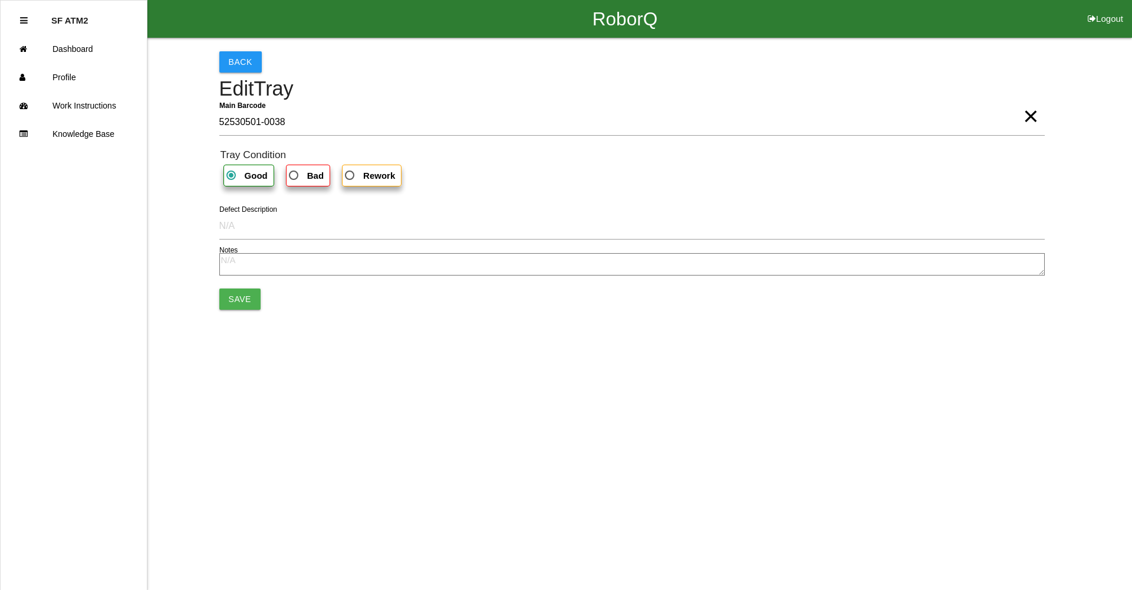
click at [1027, 116] on span "×" at bounding box center [1030, 105] width 15 height 24
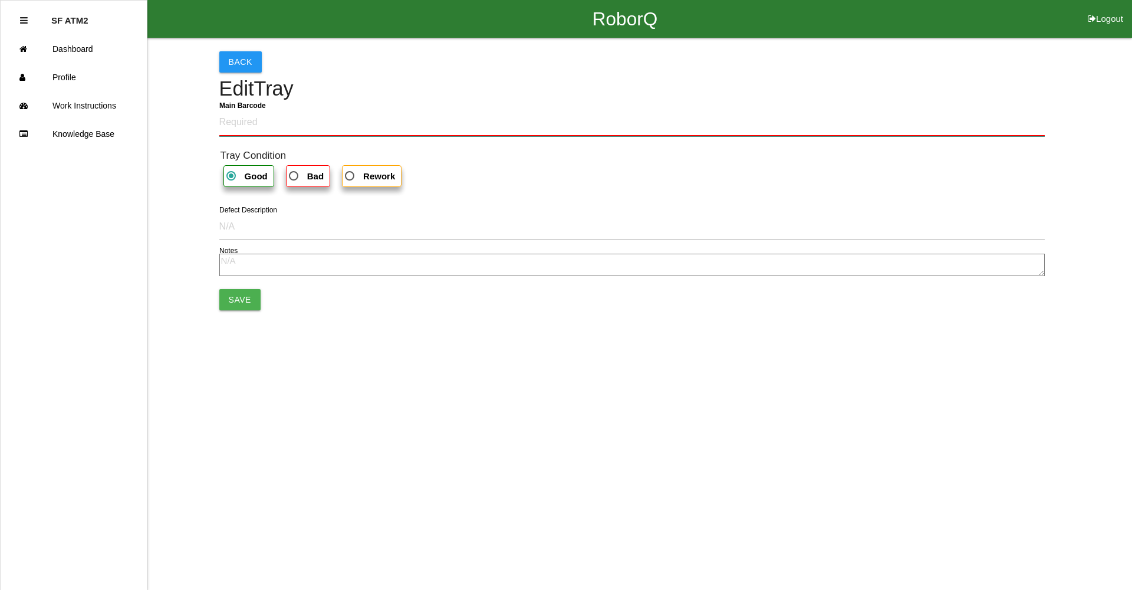
click at [275, 126] on Barcode "Main Barcode" at bounding box center [632, 123] width 826 height 28
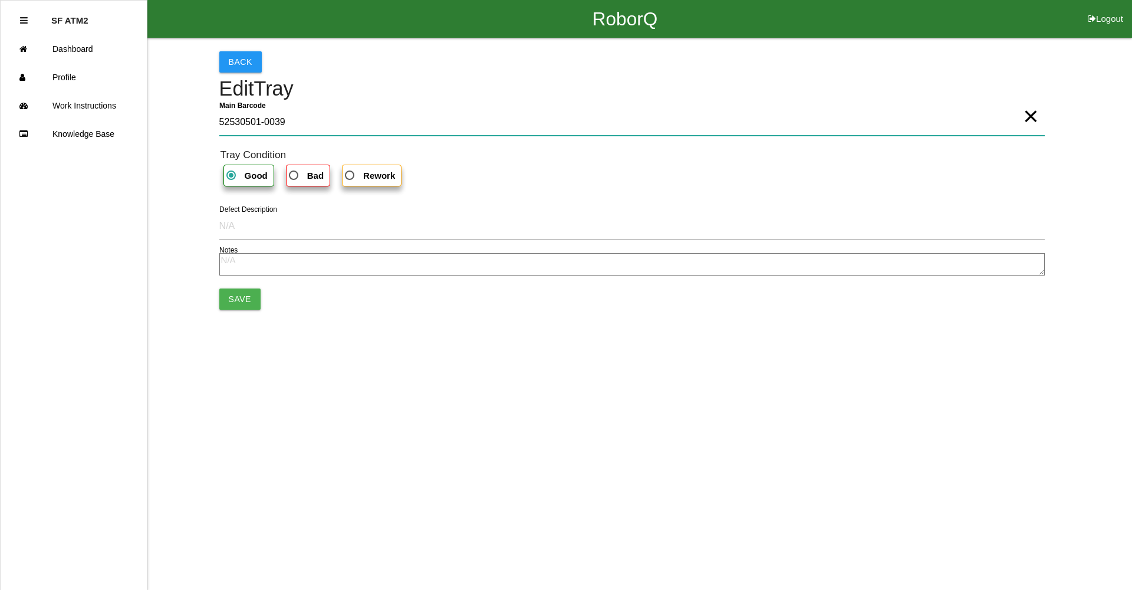
type Barcode "52530501-0039"
click at [240, 298] on button "Save" at bounding box center [239, 298] width 41 height 21
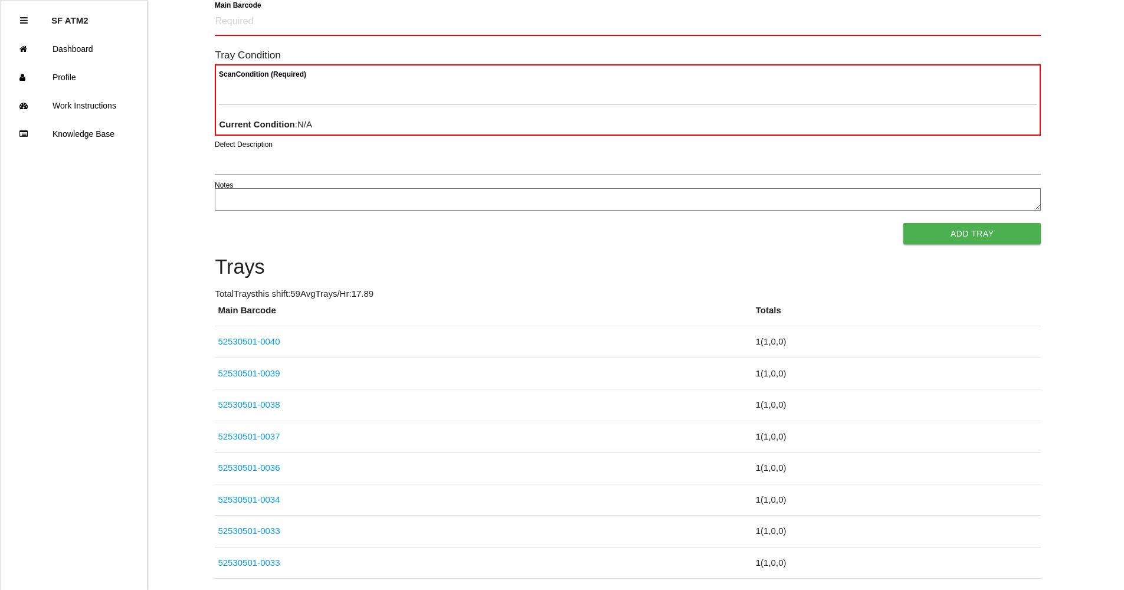
scroll to position [118, 0]
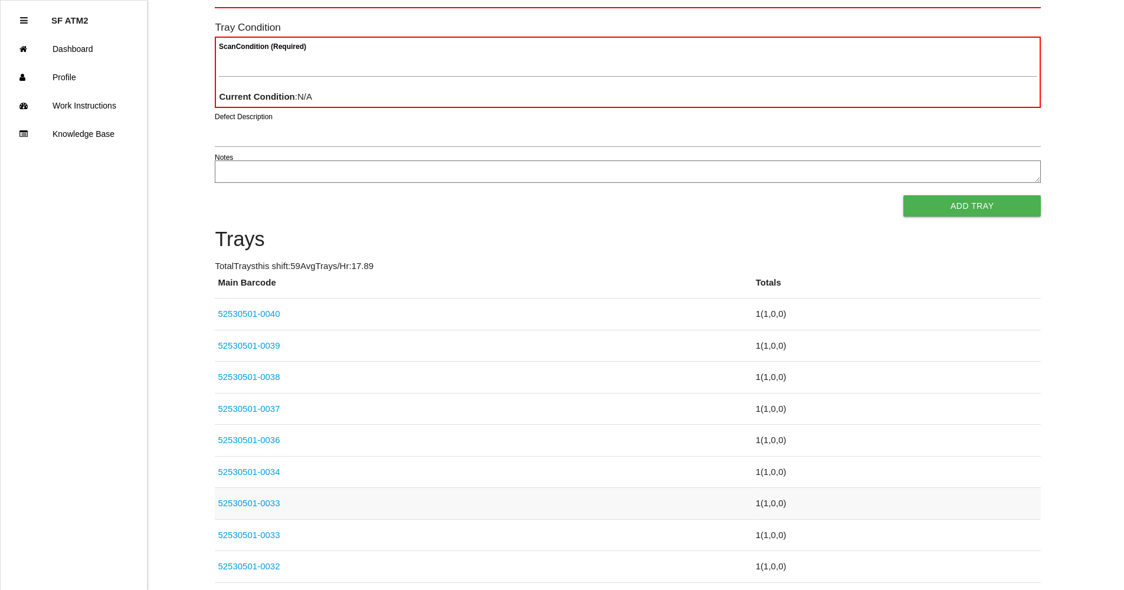
click at [270, 503] on link "52530501-0033" at bounding box center [249, 503] width 62 height 10
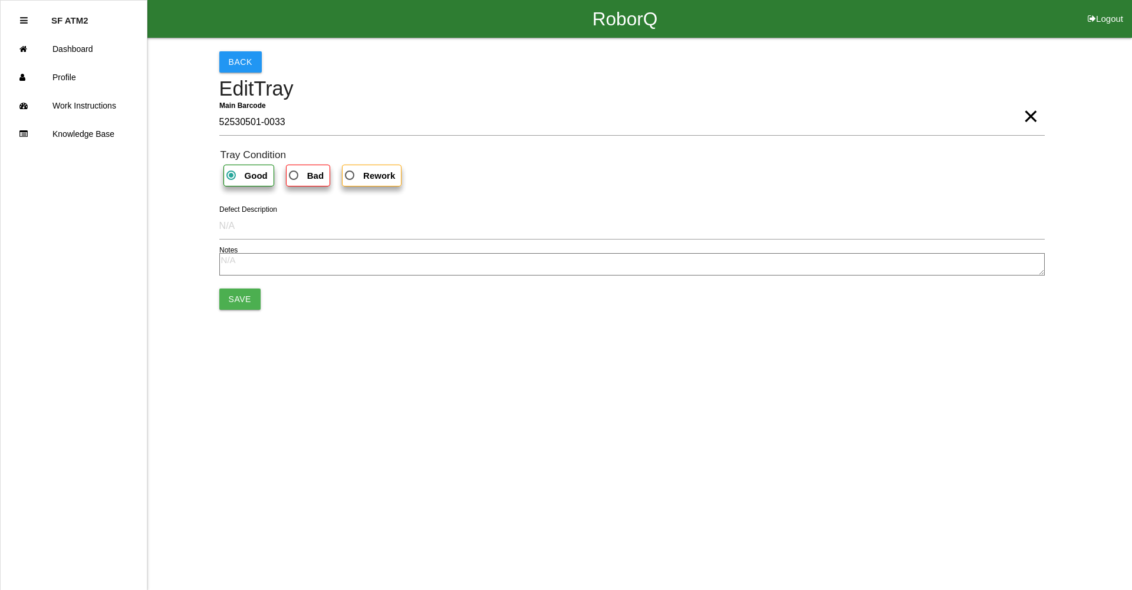
click at [1037, 116] on span "×" at bounding box center [1030, 105] width 15 height 24
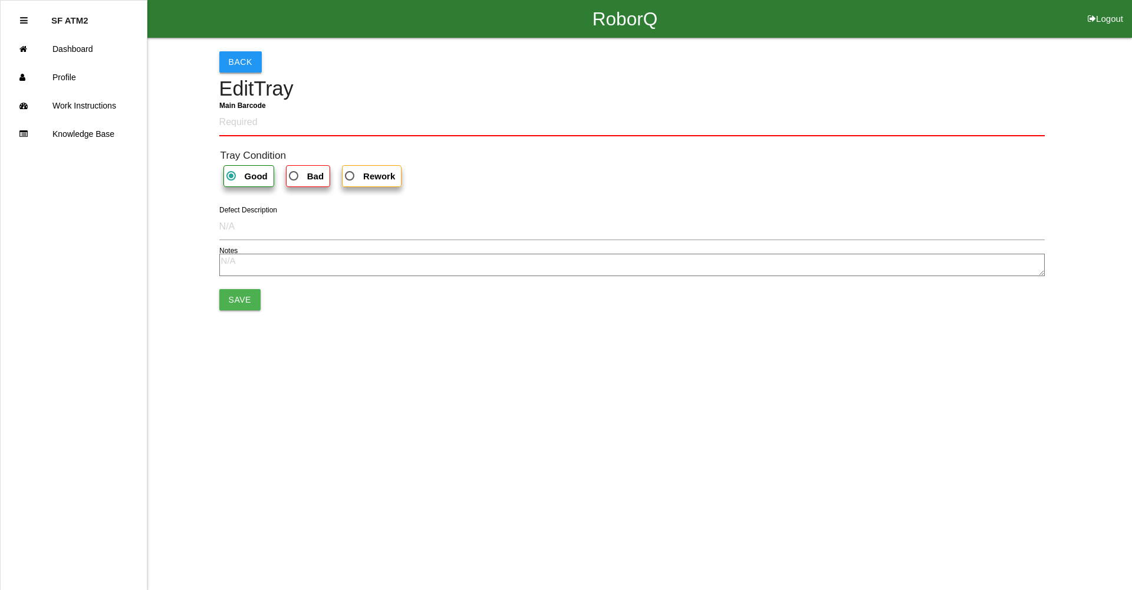
click at [239, 60] on button "Back" at bounding box center [240, 61] width 42 height 21
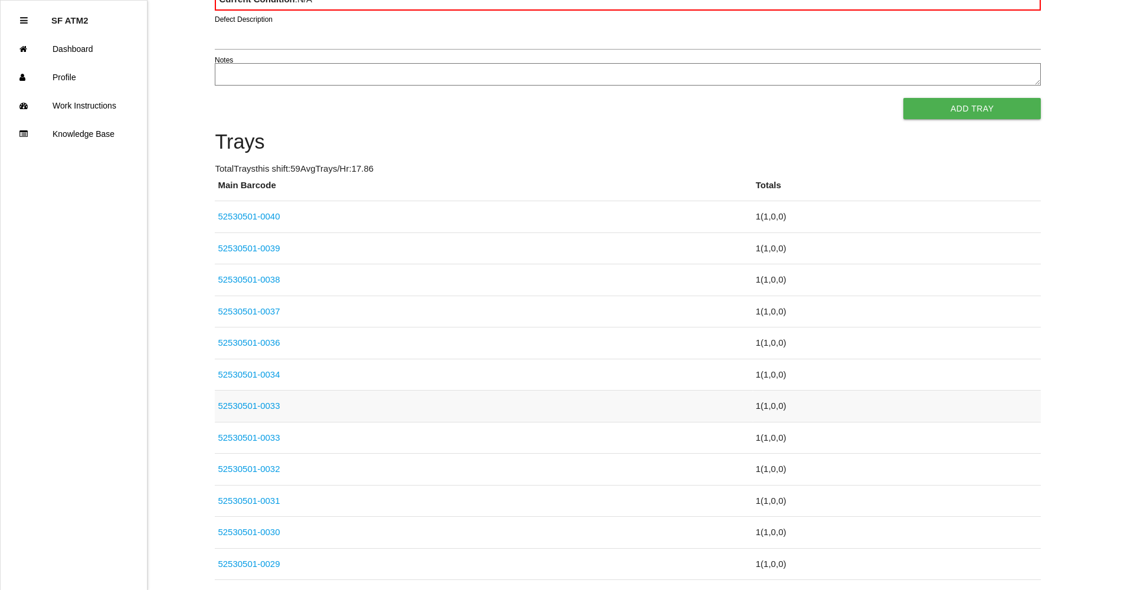
scroll to position [236, 0]
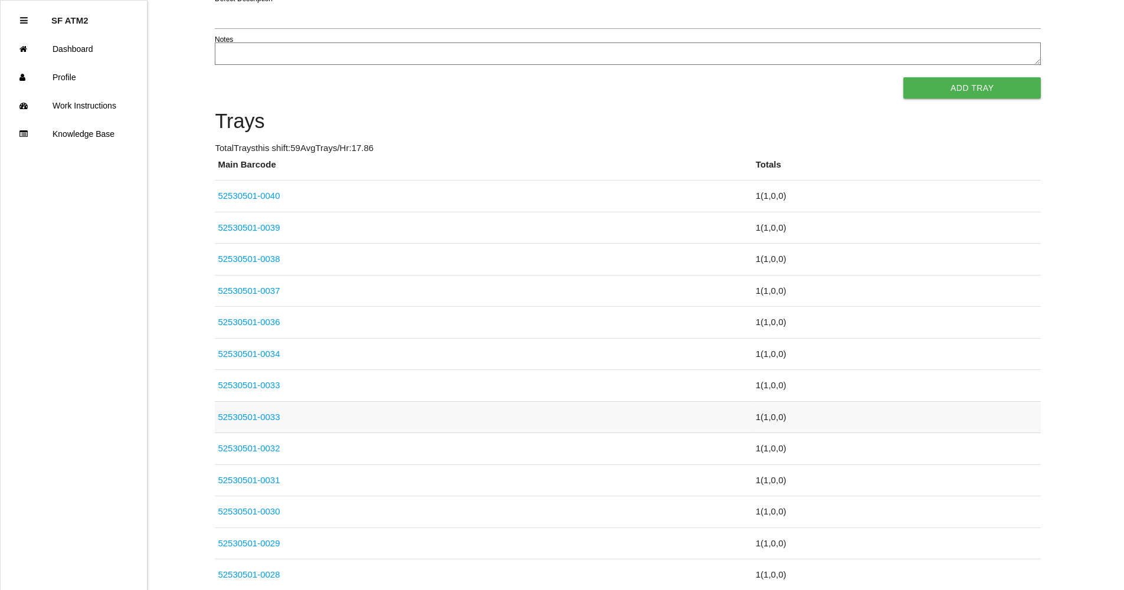
click at [262, 413] on link "52530501-0033" at bounding box center [249, 417] width 62 height 10
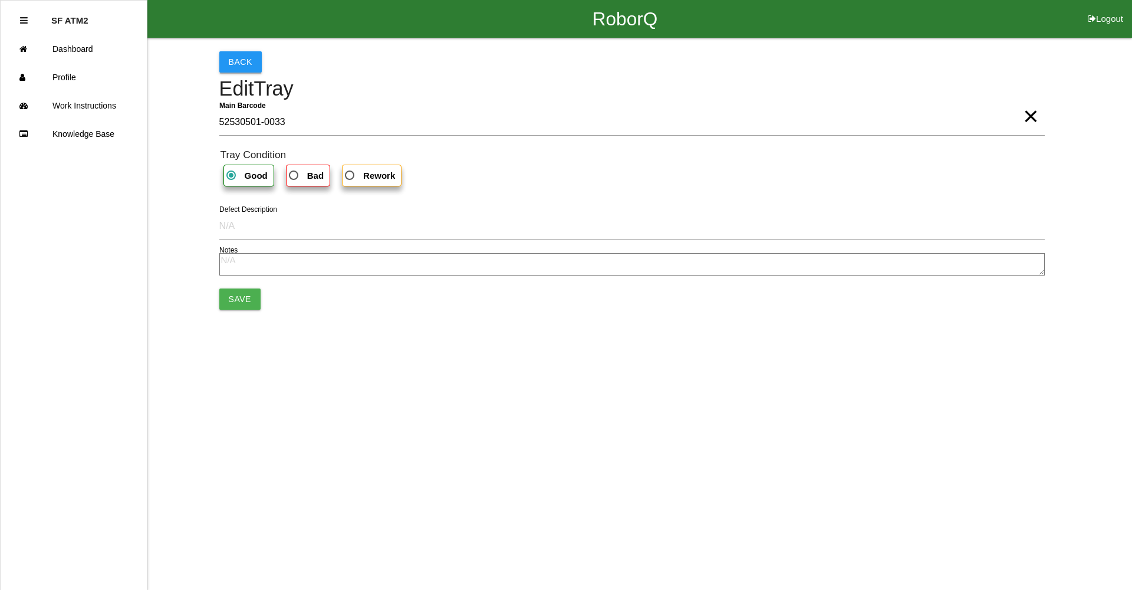
click at [232, 58] on button "Back" at bounding box center [240, 61] width 42 height 21
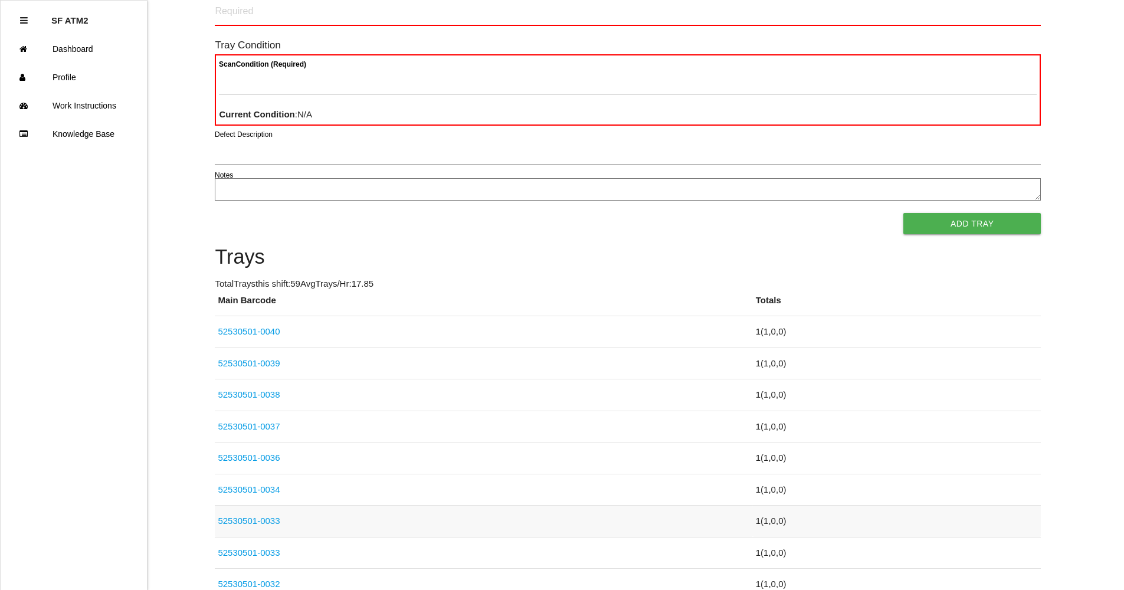
scroll to position [118, 0]
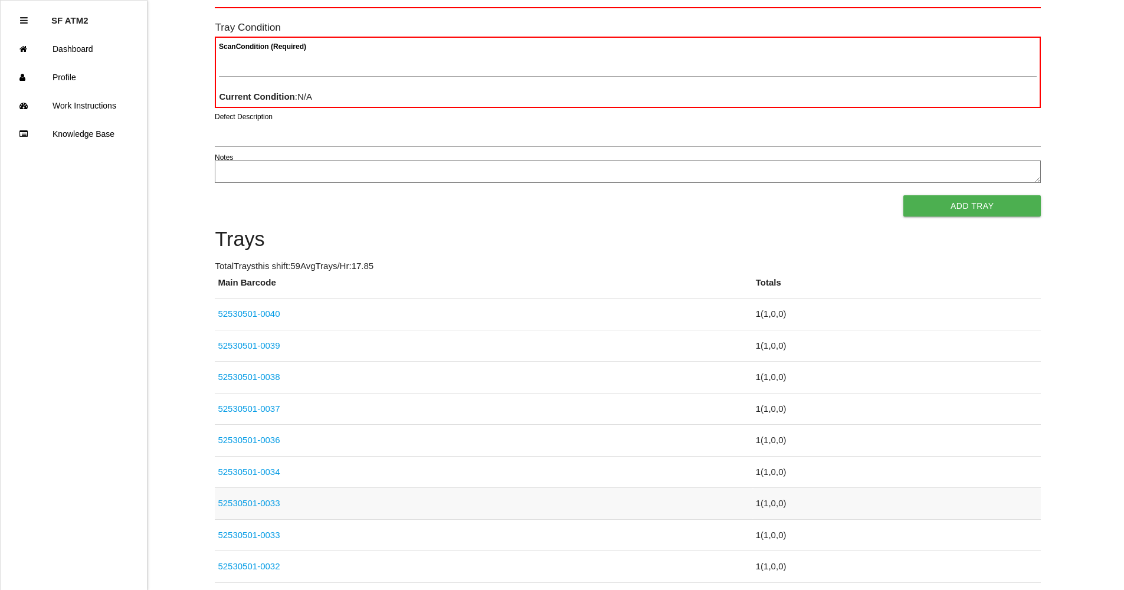
click at [270, 498] on link "52530501-0033" at bounding box center [249, 503] width 62 height 10
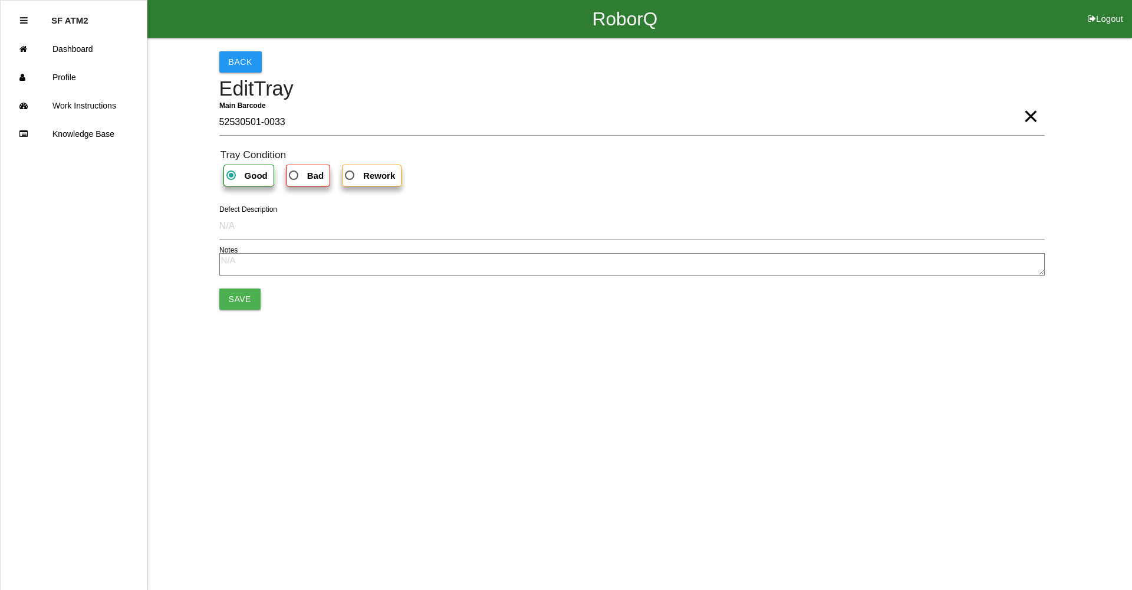
click at [1038, 116] on span "×" at bounding box center [1030, 105] width 15 height 24
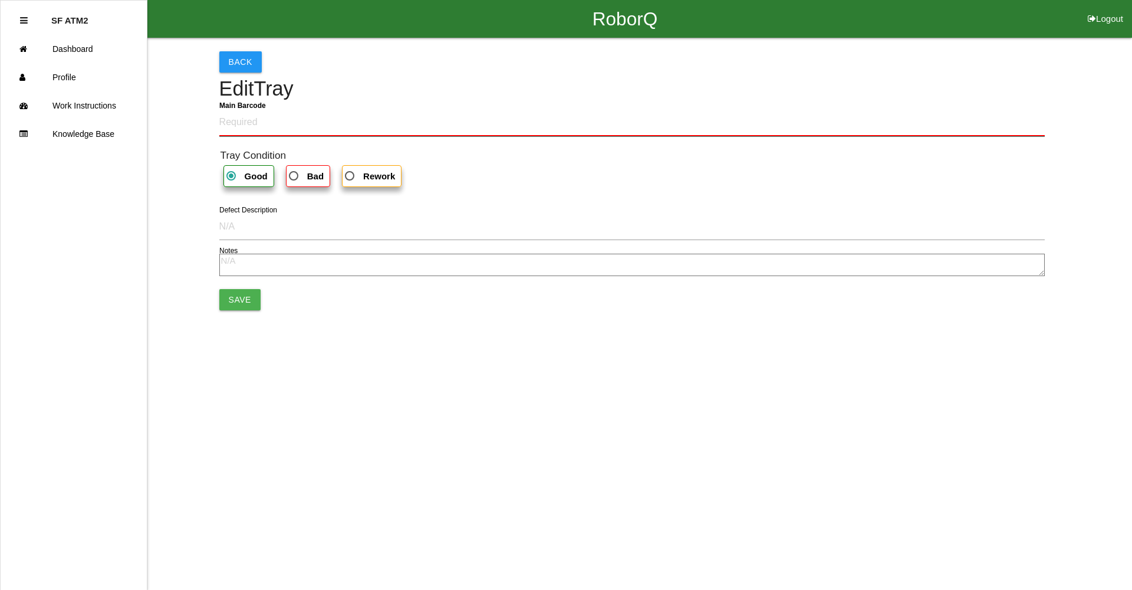
click at [685, 120] on Barcode "Main Barcode" at bounding box center [632, 123] width 826 height 28
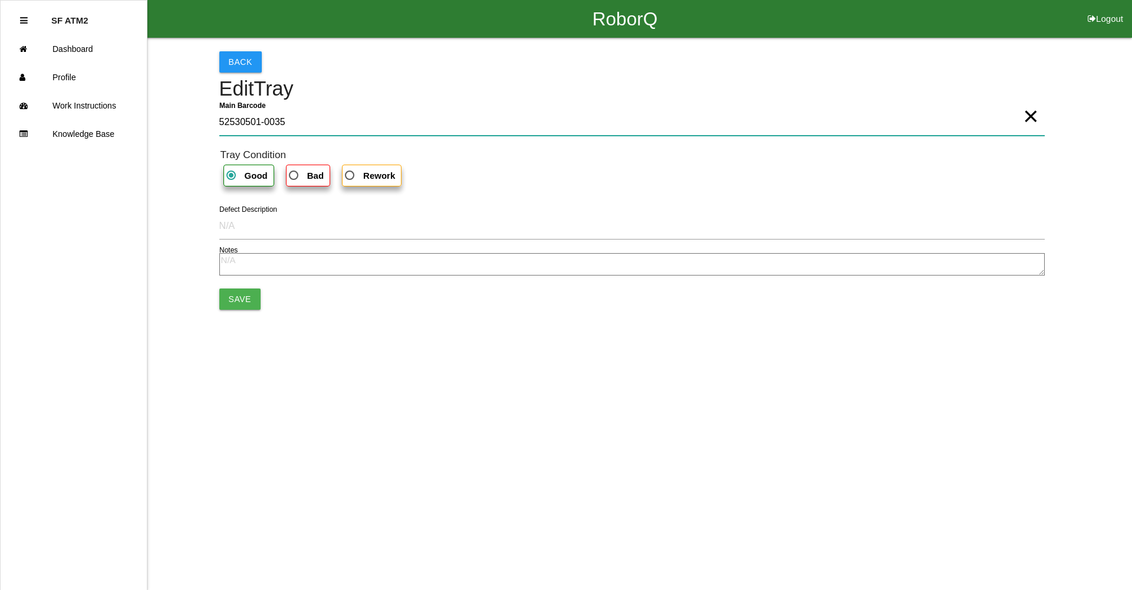
type Barcode "52530501-0035"
click at [242, 291] on button "Save" at bounding box center [239, 298] width 41 height 21
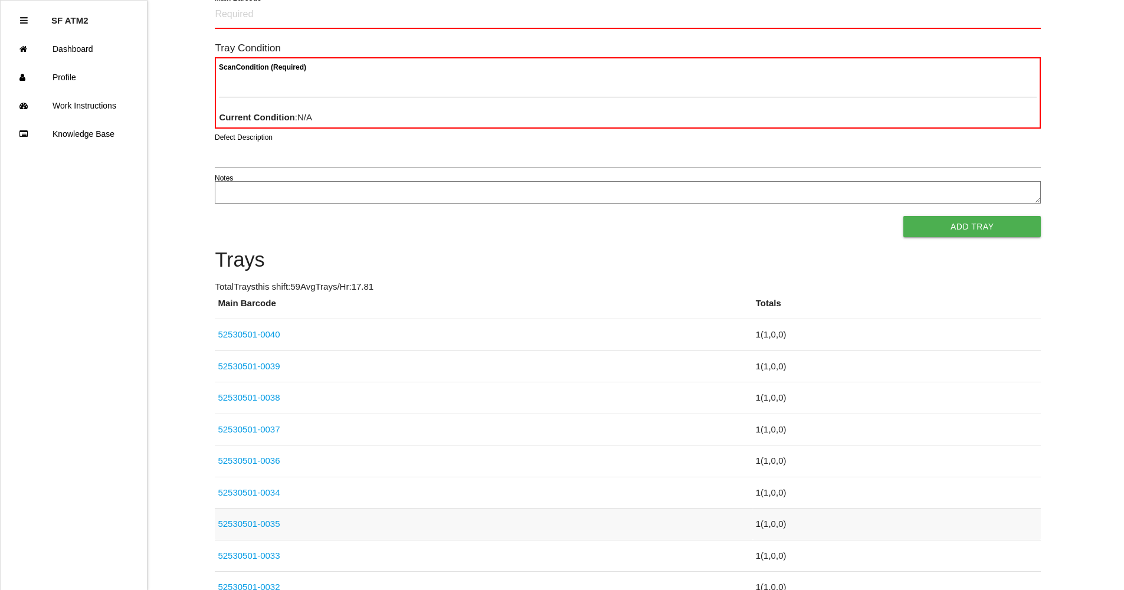
scroll to position [118, 0]
